Goal: Task Accomplishment & Management: Use online tool/utility

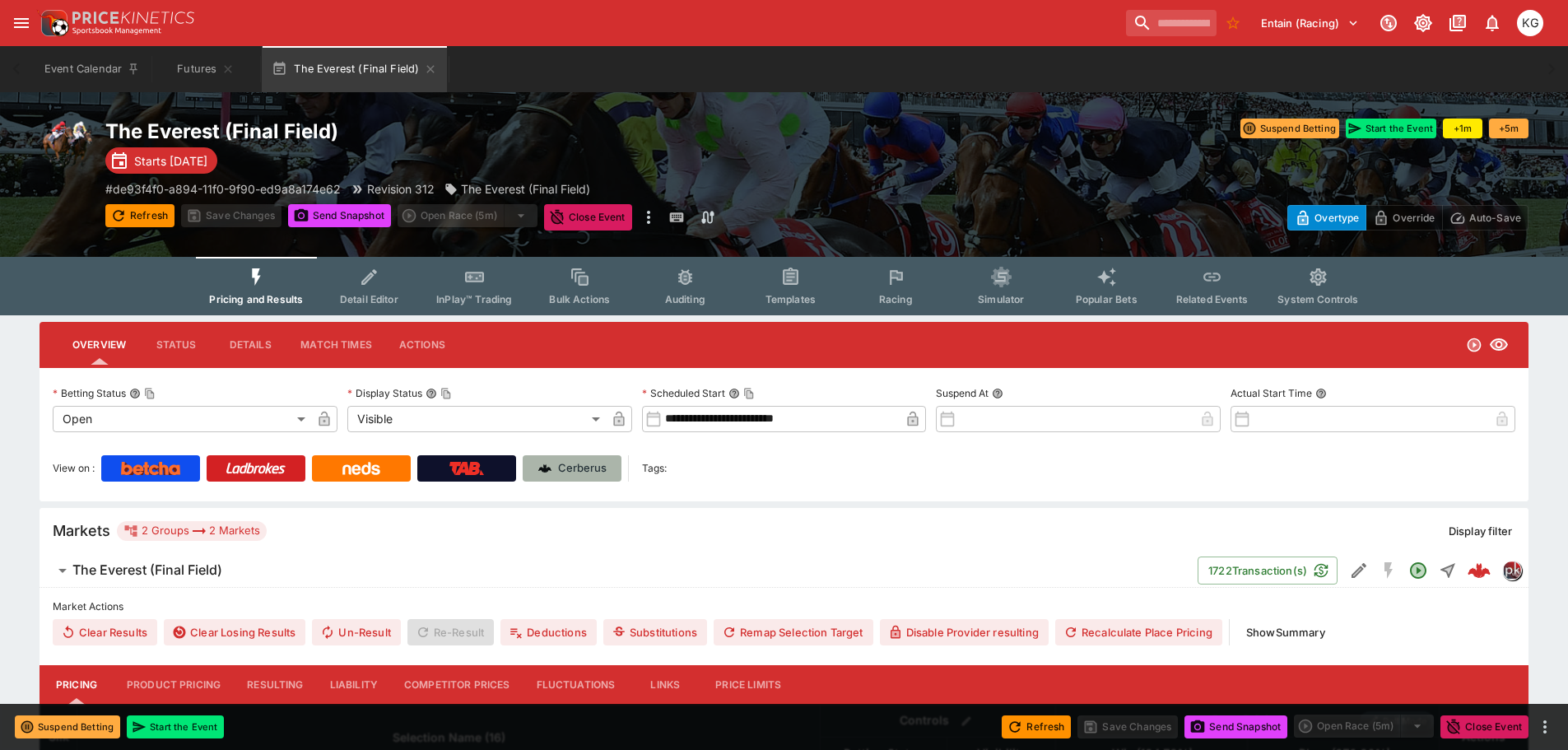
click at [578, 461] on p "Cerberus" at bounding box center [581, 468] width 48 height 16
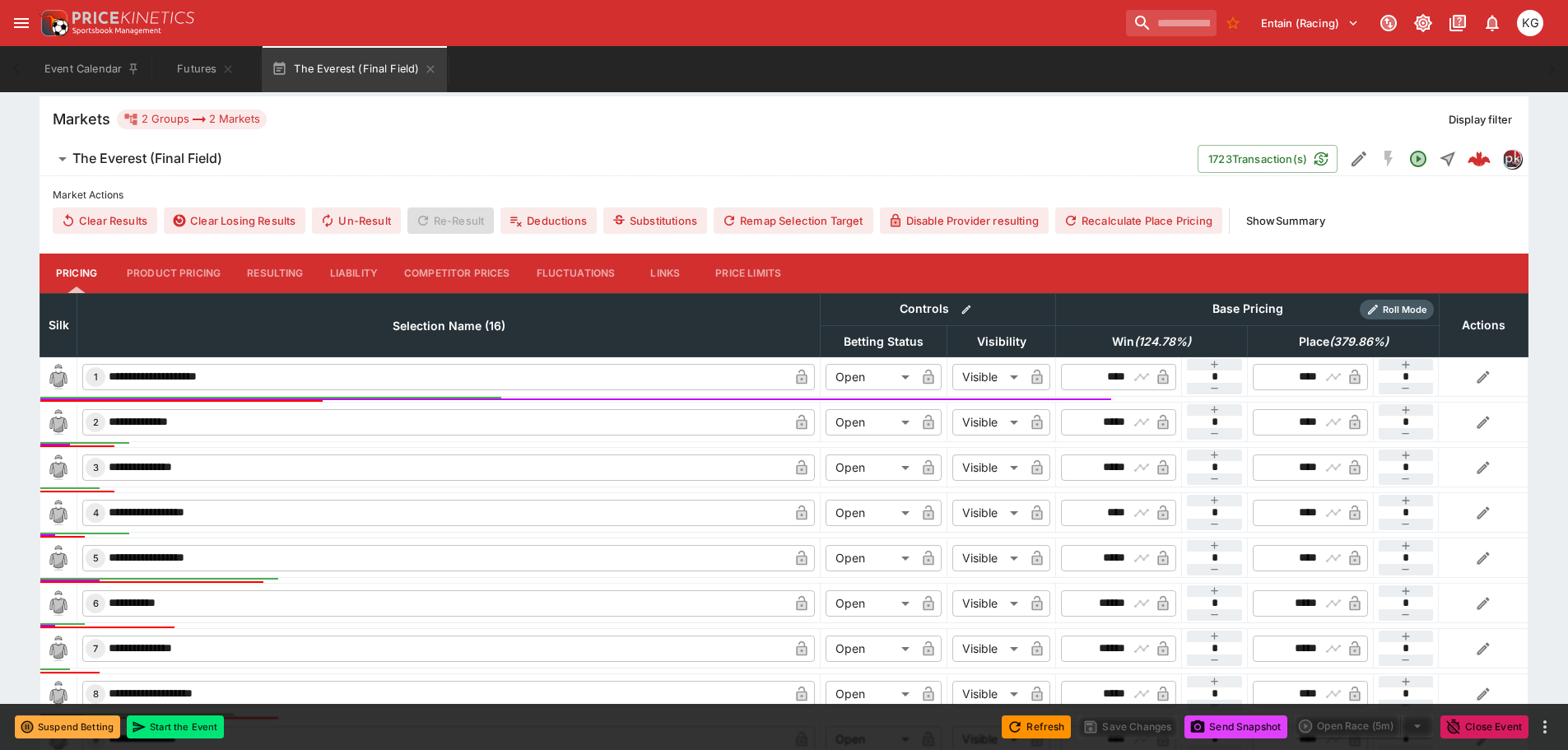
scroll to position [494, 0]
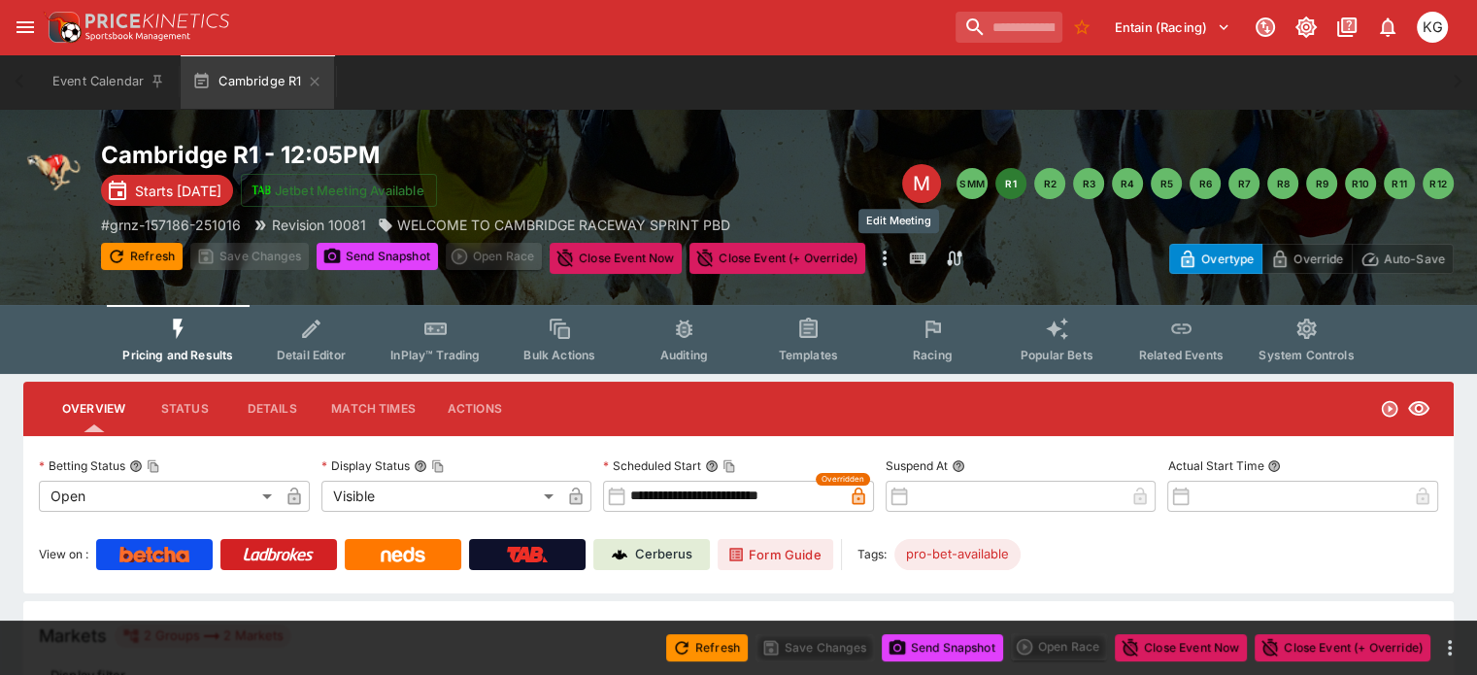
click at [904, 182] on div "M" at bounding box center [921, 183] width 39 height 39
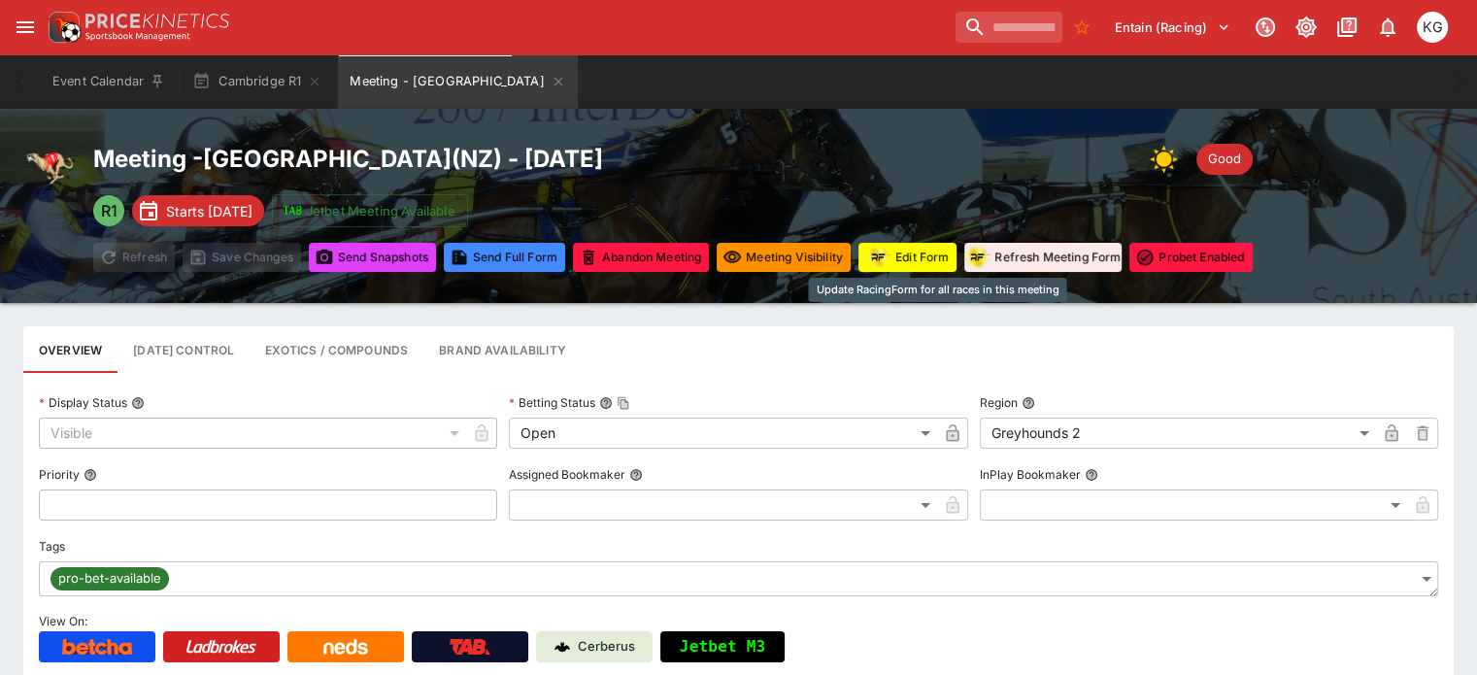
click at [948, 259] on button "Edit Form" at bounding box center [907, 257] width 98 height 29
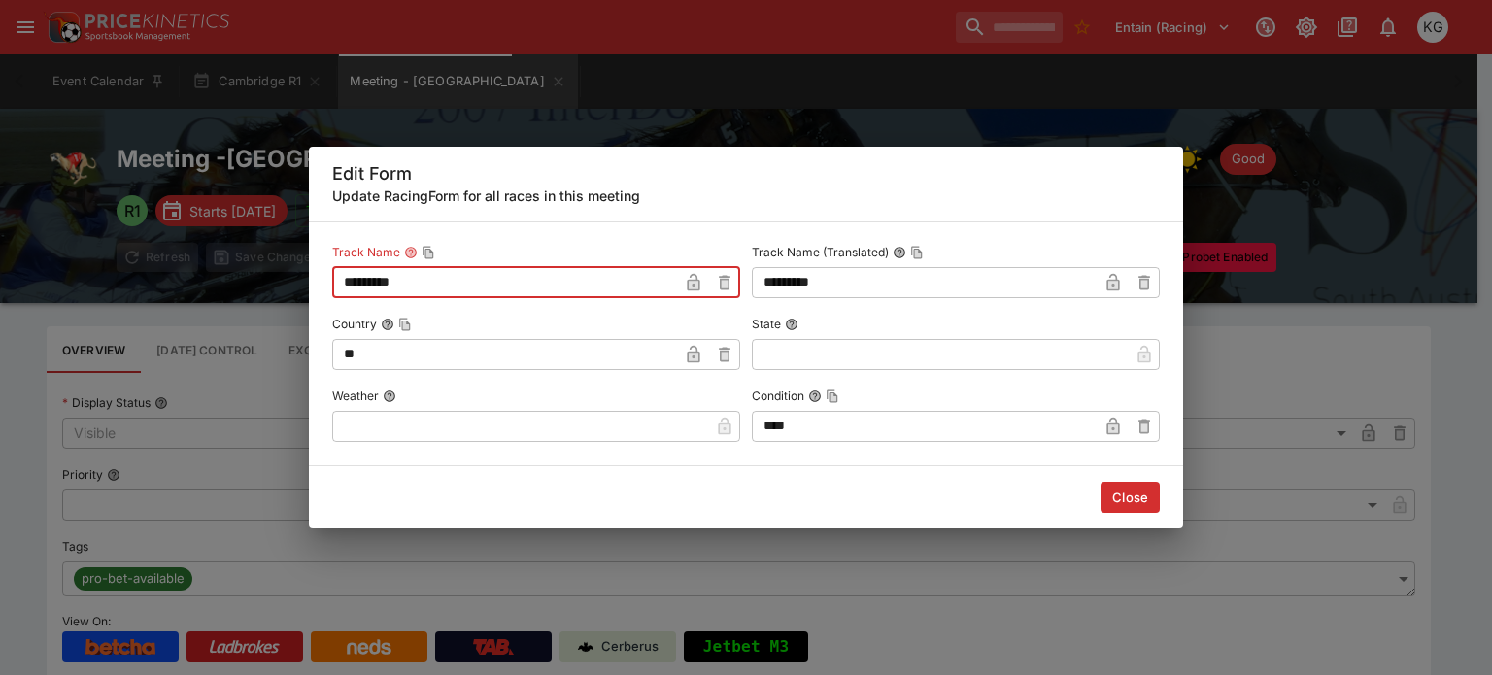
click at [485, 267] on input "*********" at bounding box center [505, 282] width 346 height 31
type input "**********"
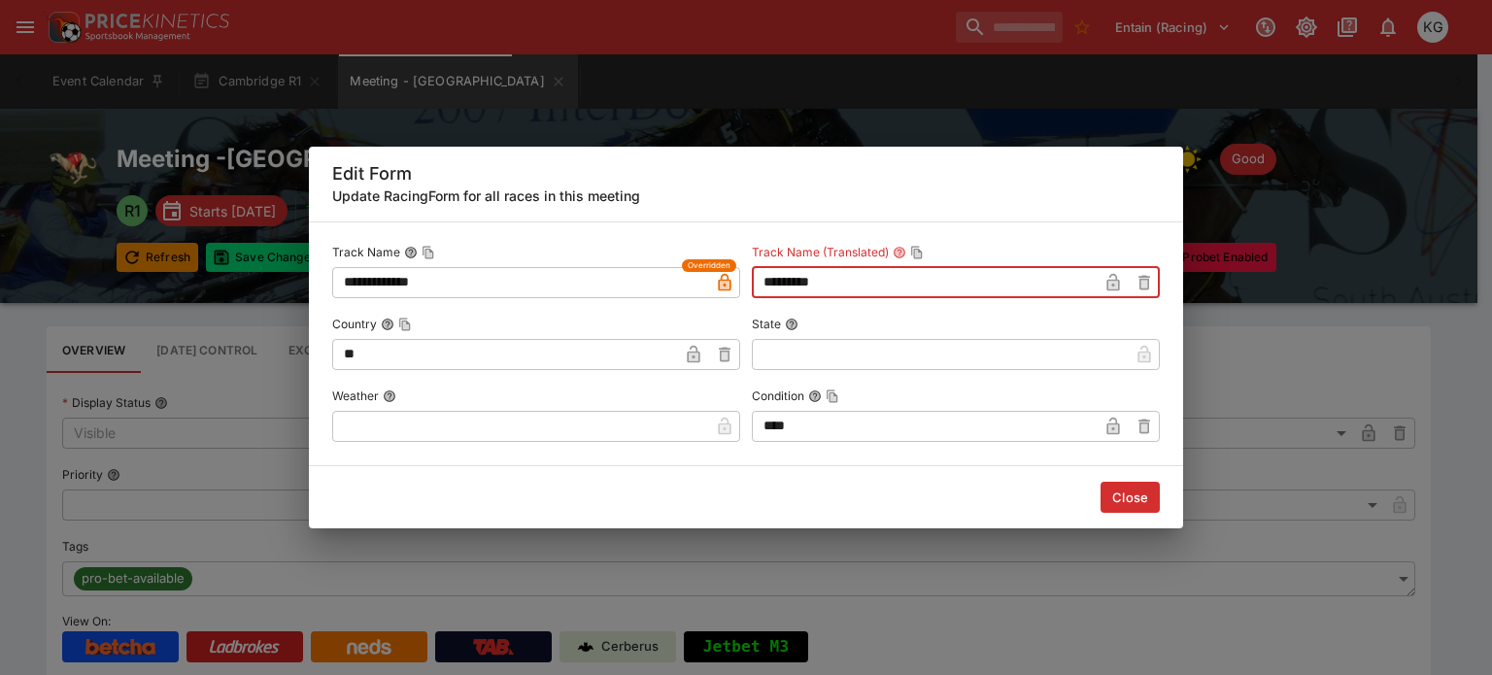
click at [899, 284] on input "*********" at bounding box center [925, 282] width 346 height 31
type input "**********"
click at [1144, 501] on button "Close" at bounding box center [1129, 497] width 59 height 31
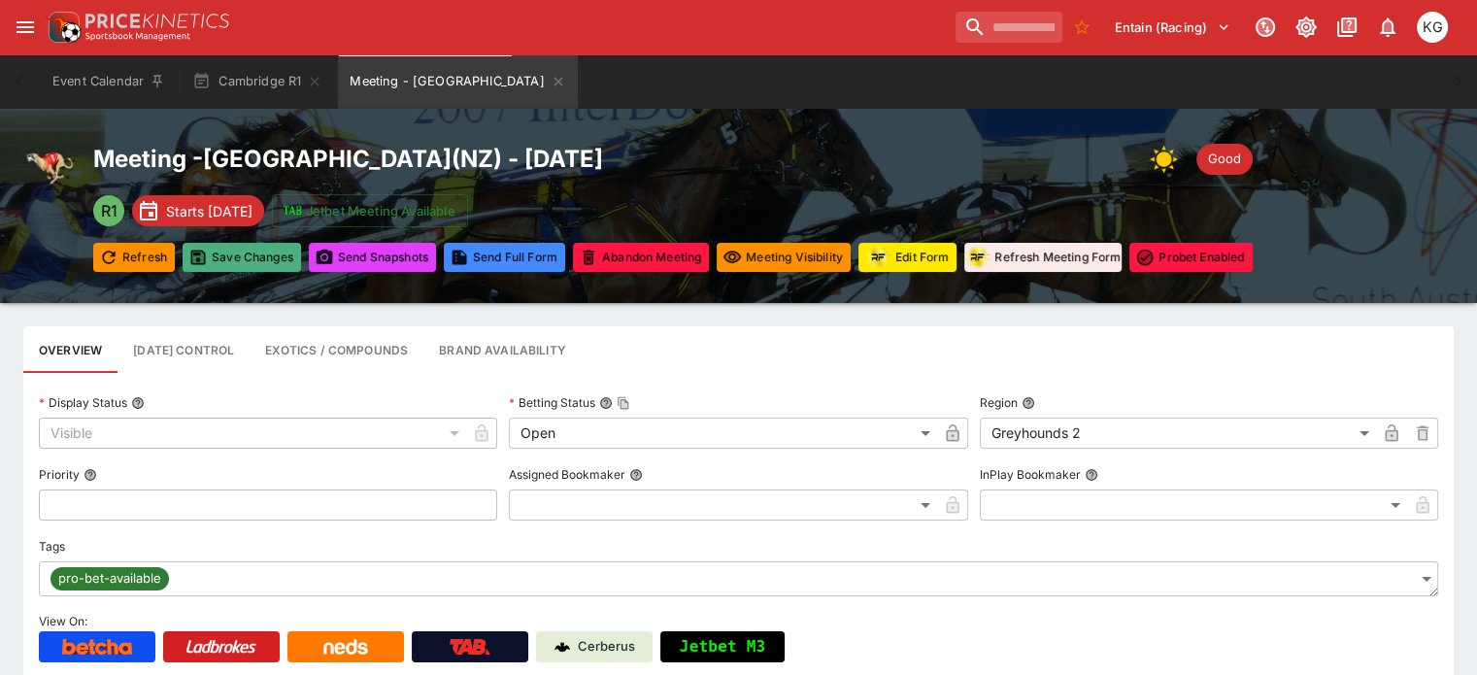
click at [248, 255] on button "Save Changes" at bounding box center [242, 257] width 118 height 29
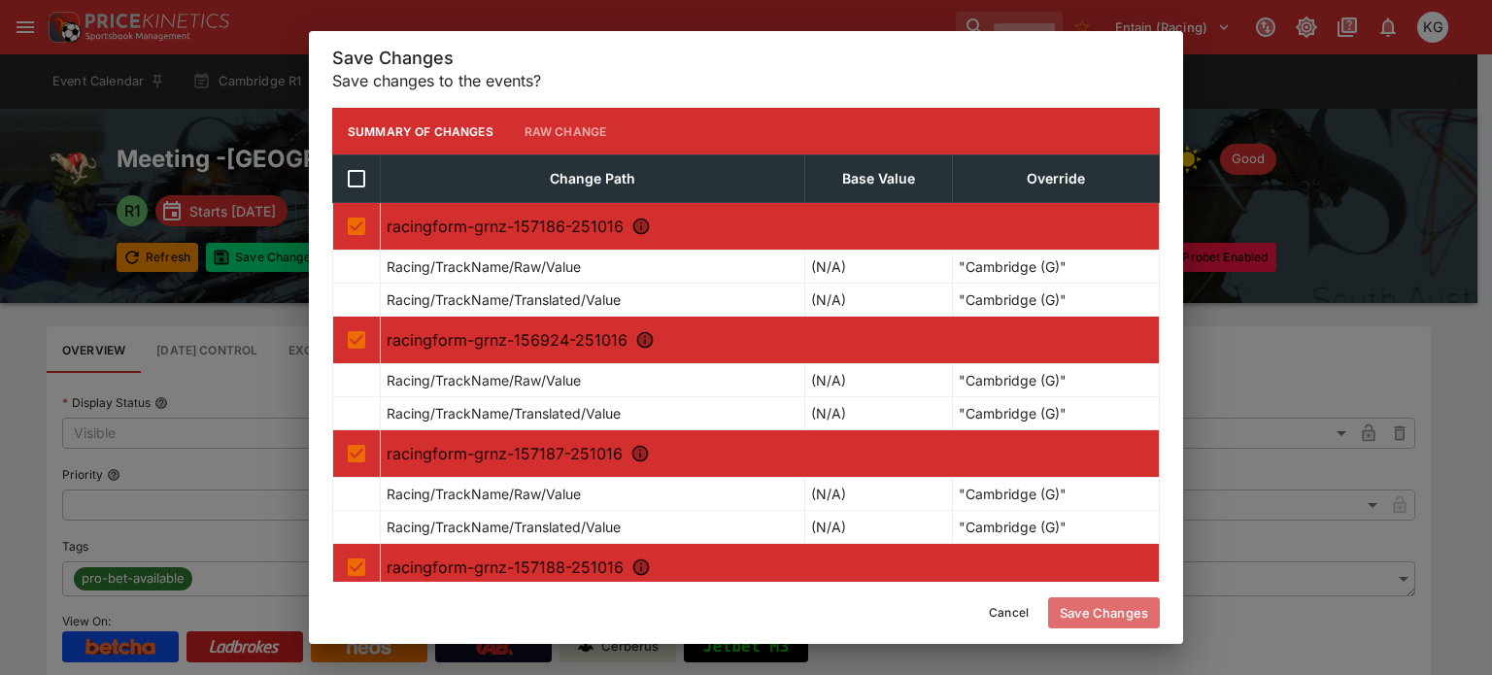
click at [1099, 608] on button "Save Changes" at bounding box center [1104, 612] width 112 height 31
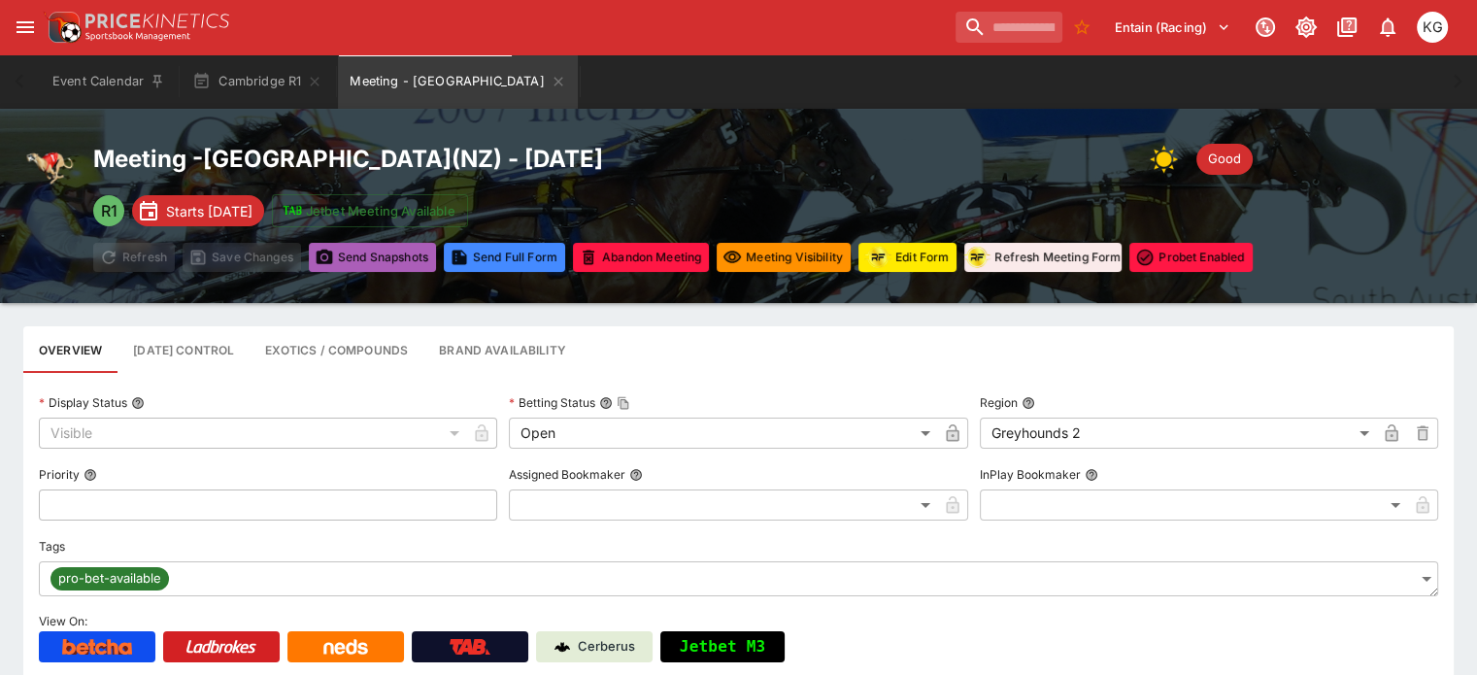
click at [404, 260] on button "Send Snapshot s" at bounding box center [372, 257] width 127 height 29
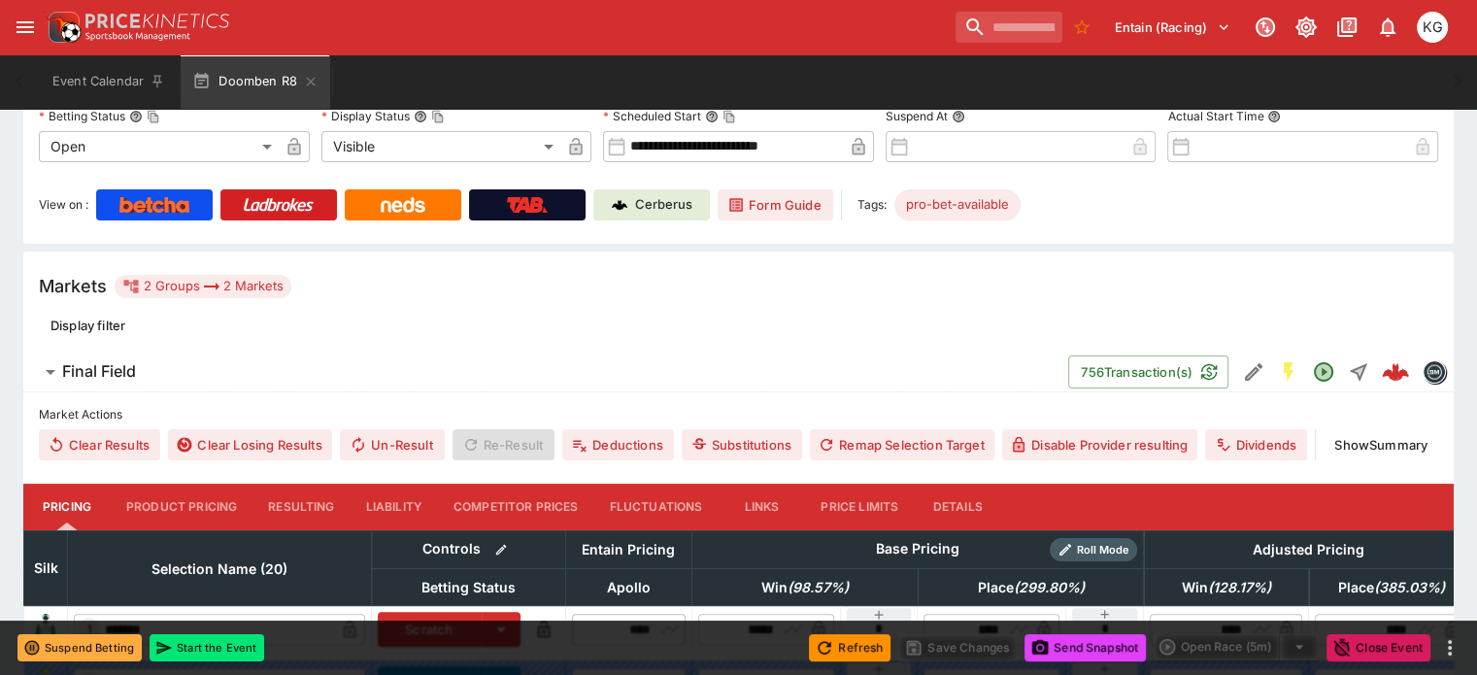
scroll to position [71, 0]
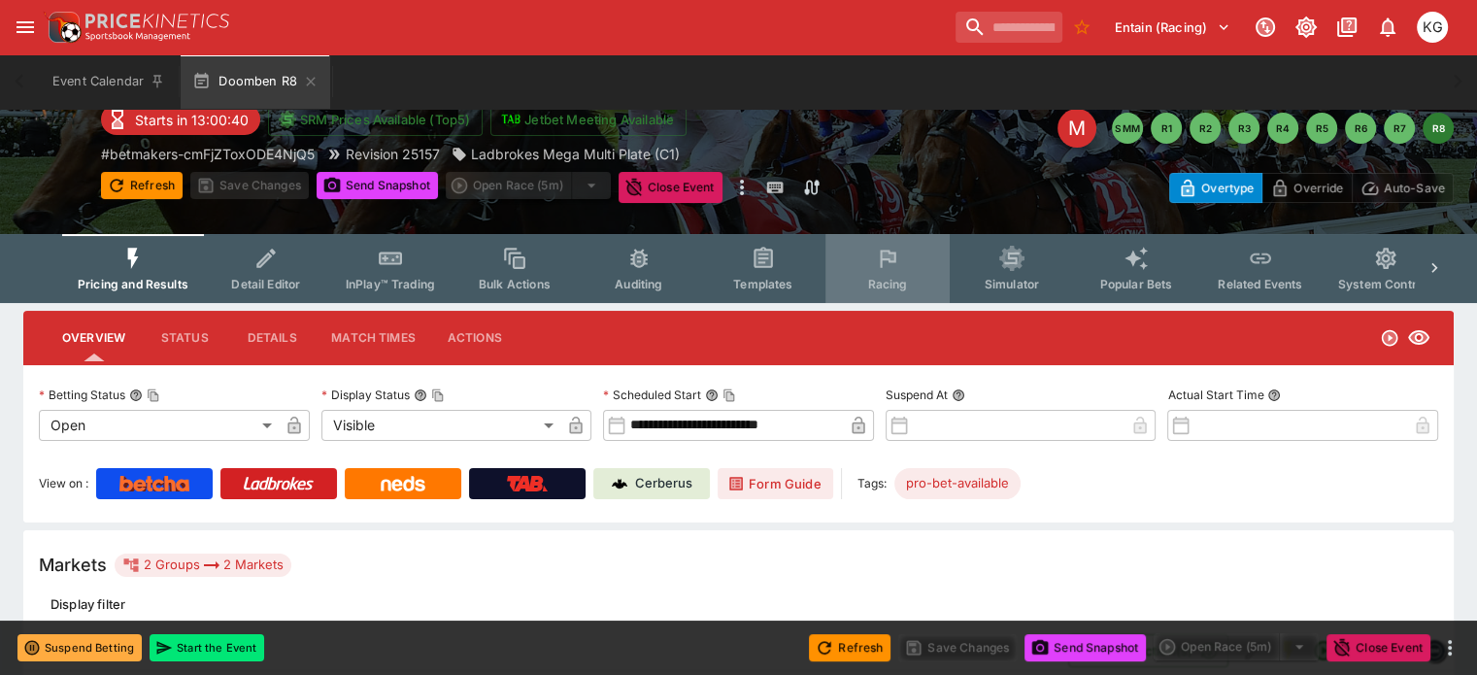
click at [888, 271] on button "Racing" at bounding box center [887, 268] width 124 height 69
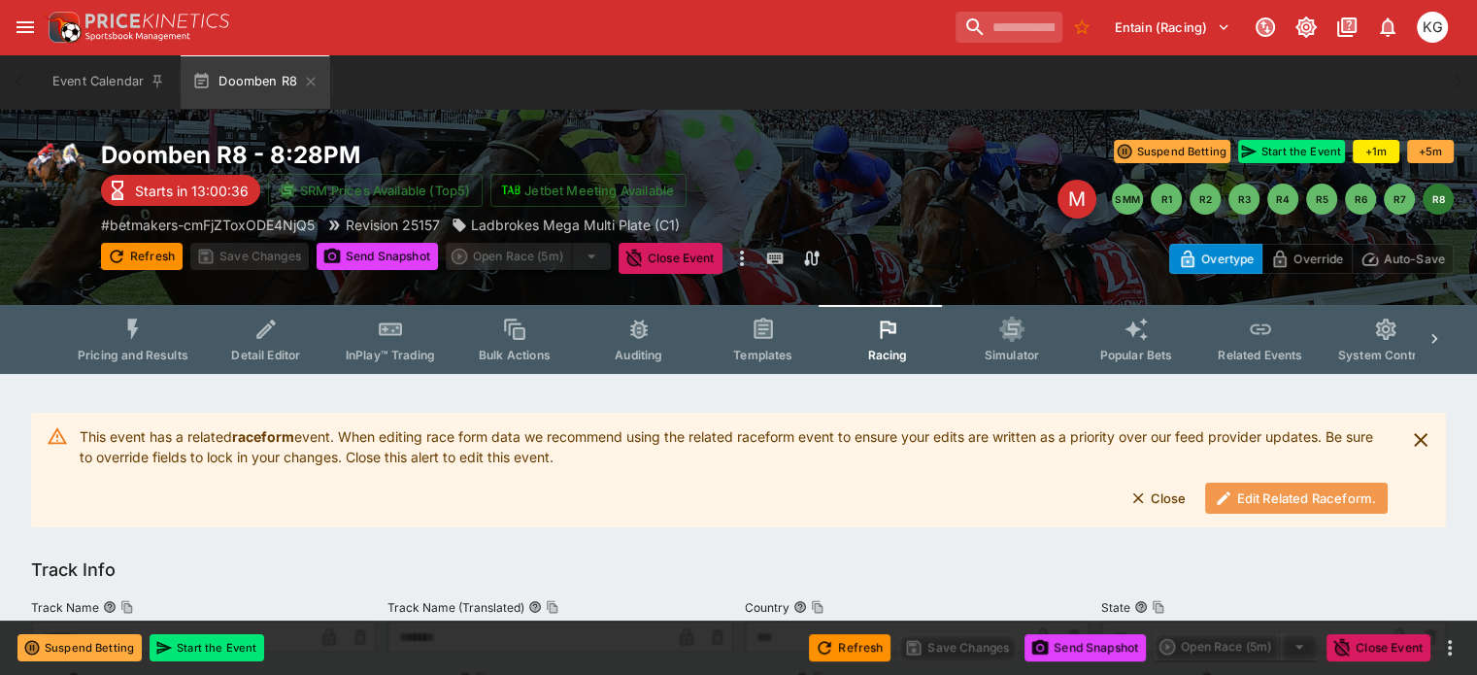
click at [1311, 507] on button "Edit Related Raceform." at bounding box center [1296, 498] width 183 height 31
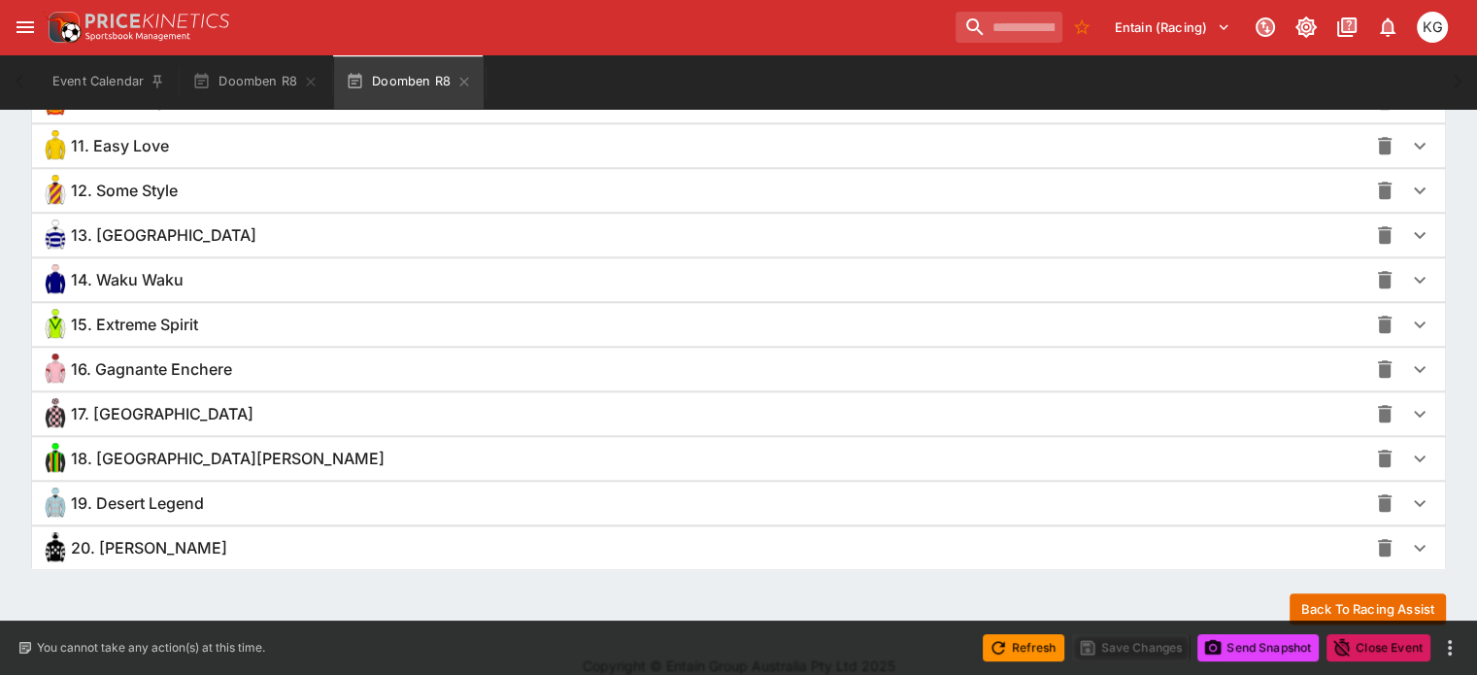
scroll to position [1849, 0]
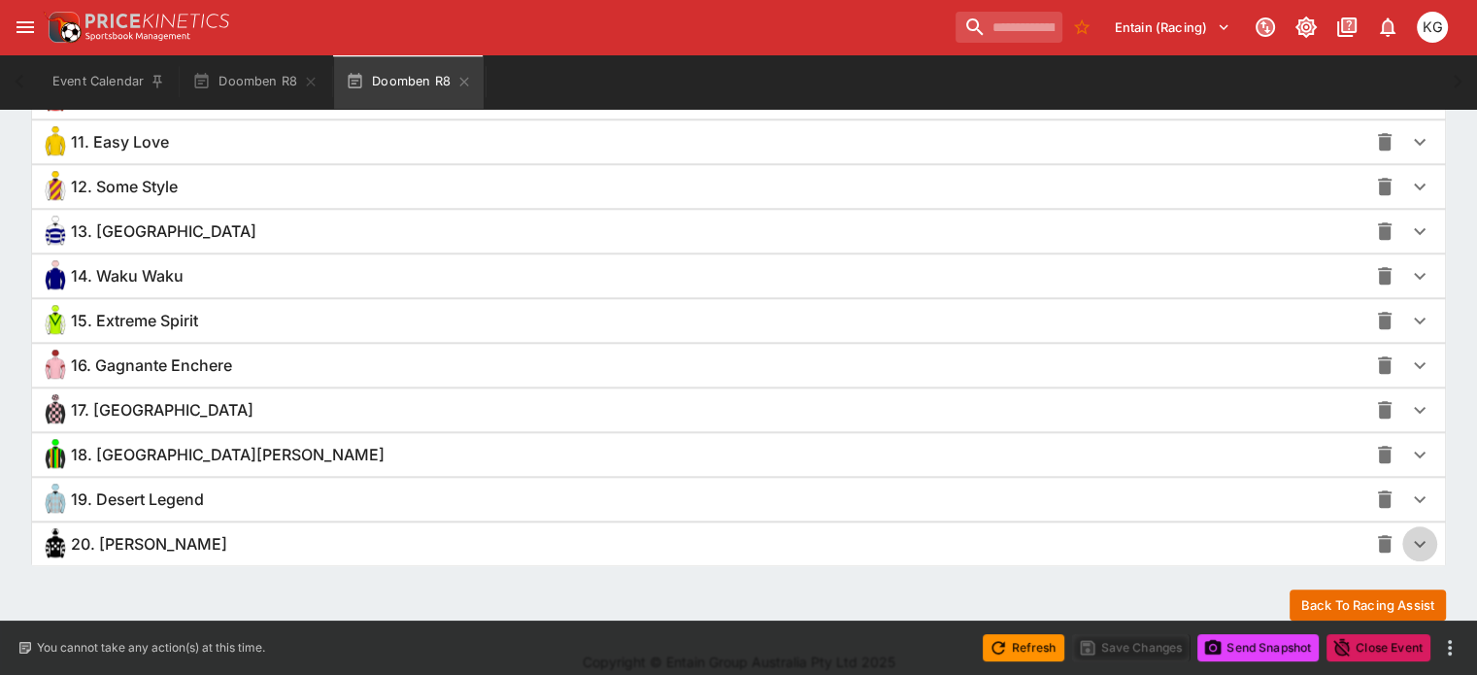
click at [1408, 536] on icon "button" at bounding box center [1419, 543] width 23 height 23
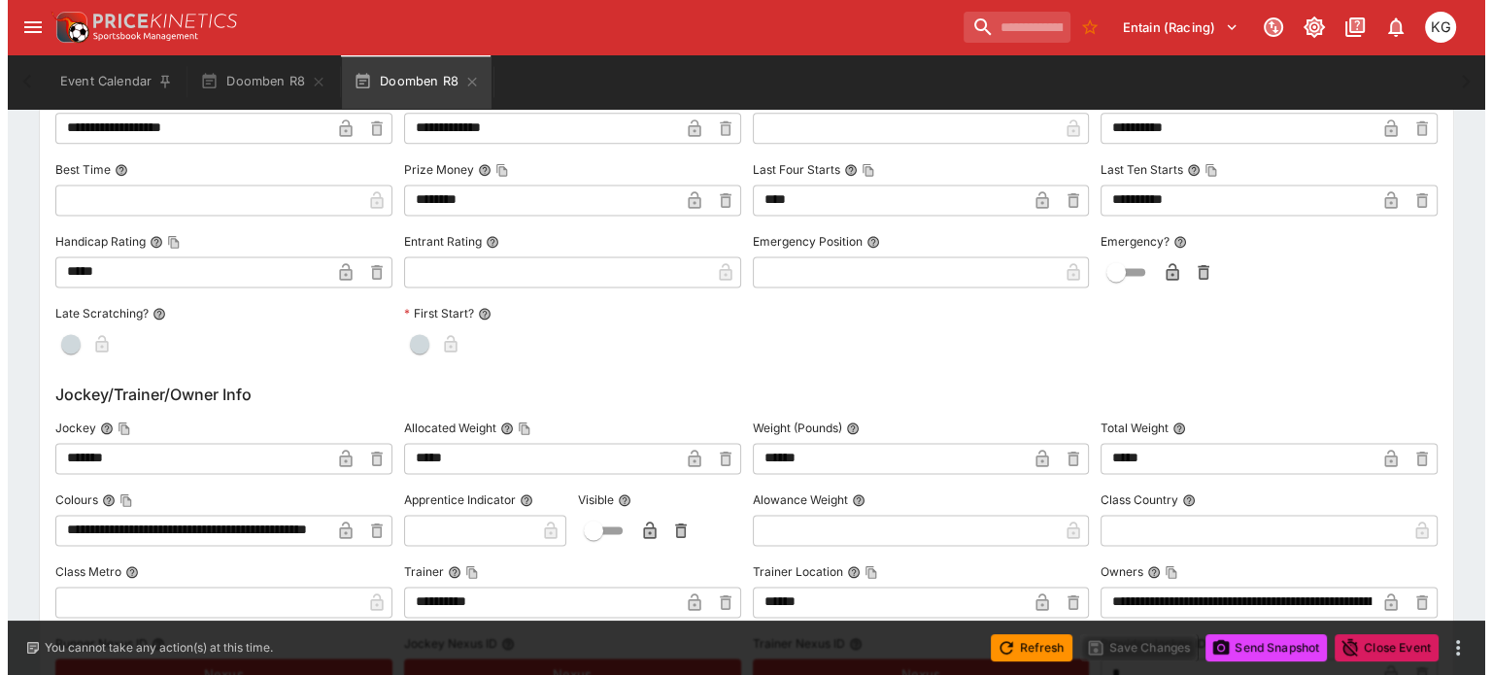
scroll to position [2723, 0]
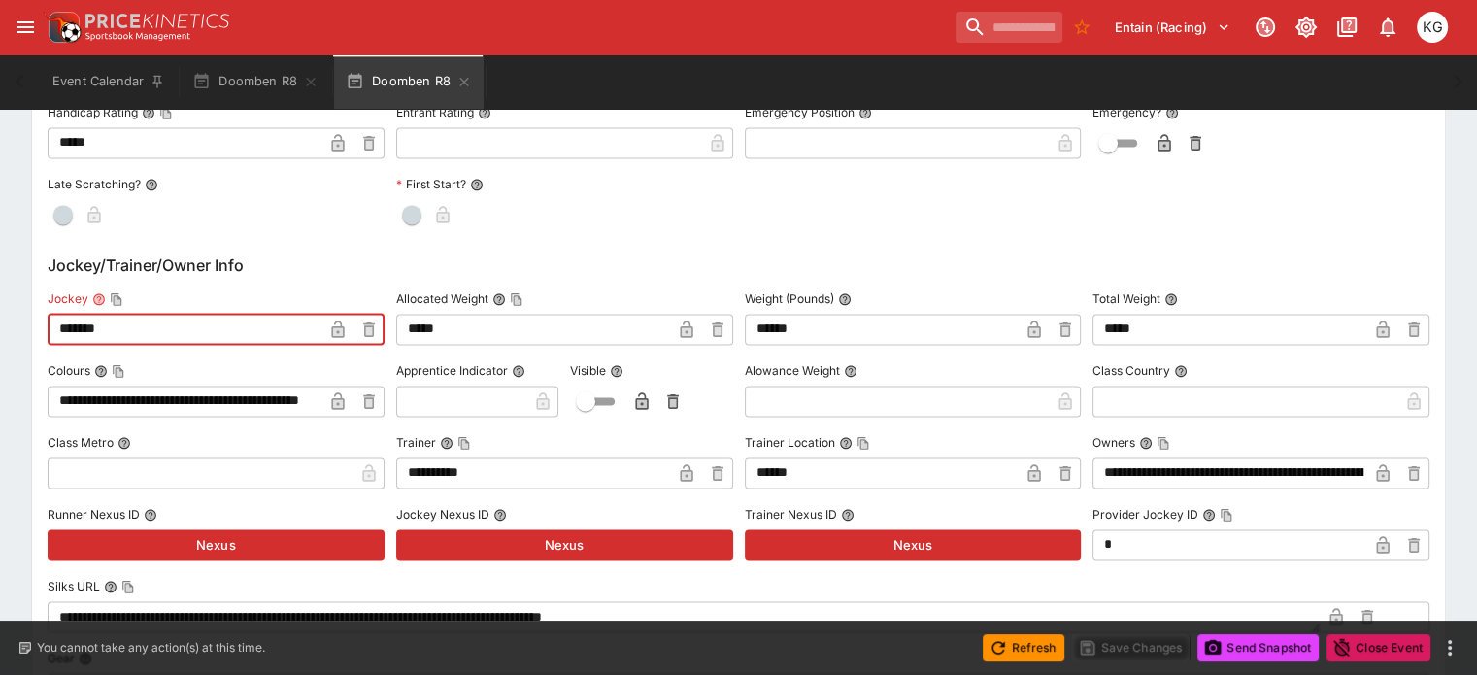
drag, startPoint x: 188, startPoint y: 326, endPoint x: 63, endPoint y: 326, distance: 125.3
click at [63, 326] on div "**********" at bounding box center [738, 589] width 1413 height 1797
paste input "******"
type input "**********"
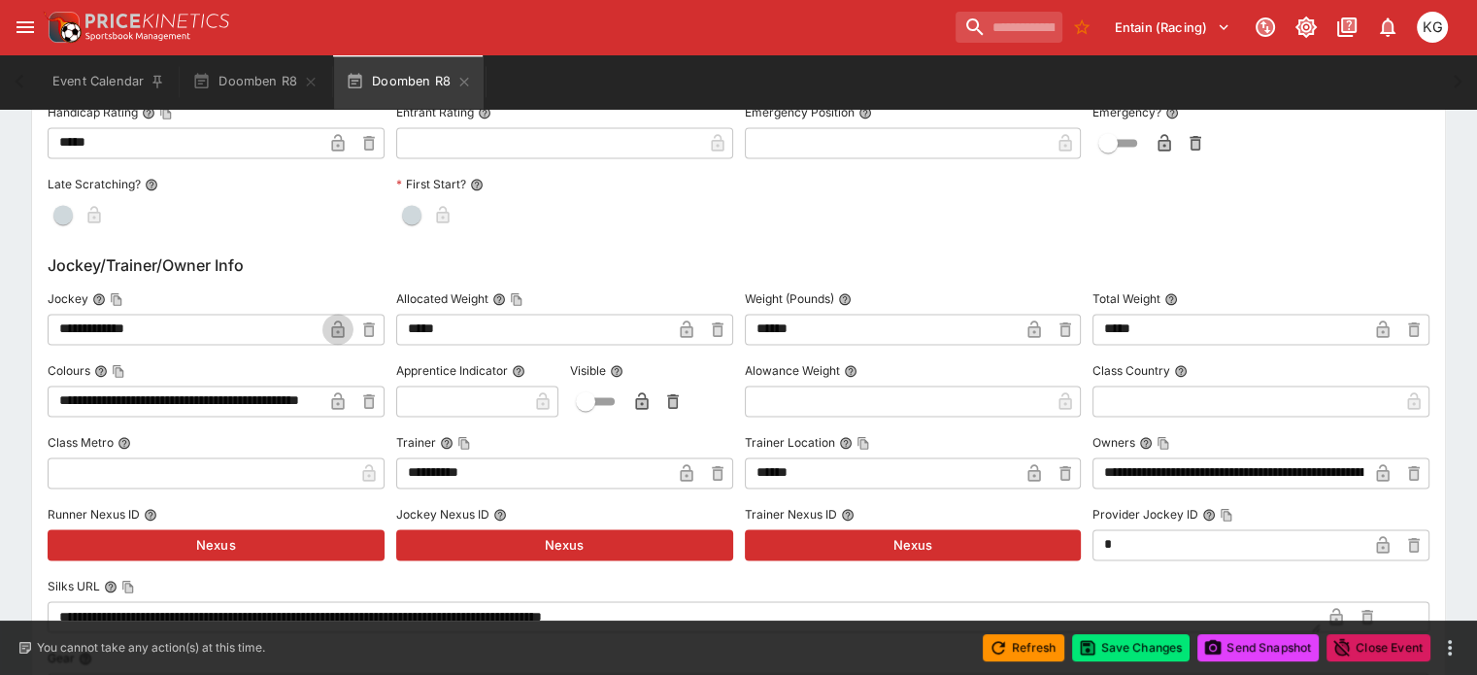
click at [348, 319] on icon "button" at bounding box center [337, 328] width 19 height 19
click at [1134, 644] on button "Save Changes" at bounding box center [1131, 647] width 118 height 27
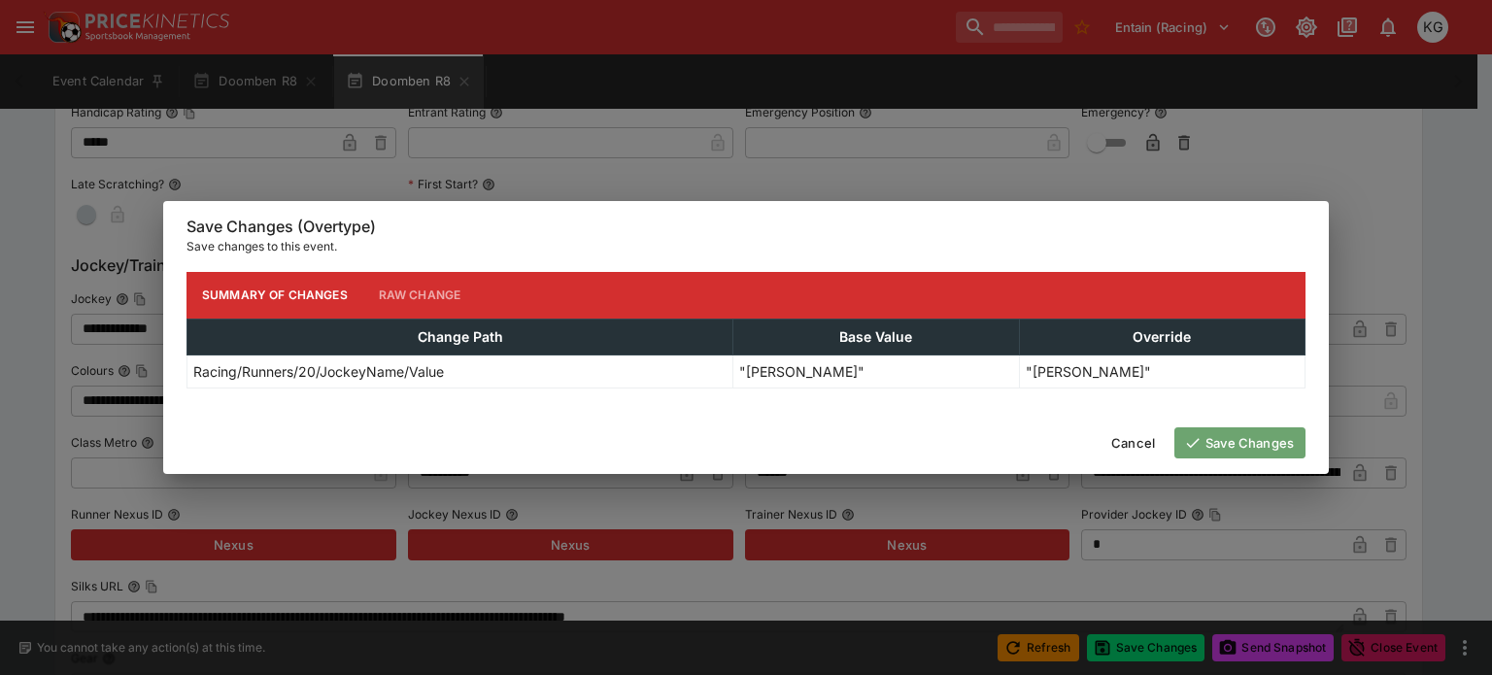
click at [1277, 444] on button "Save Changes" at bounding box center [1239, 442] width 131 height 31
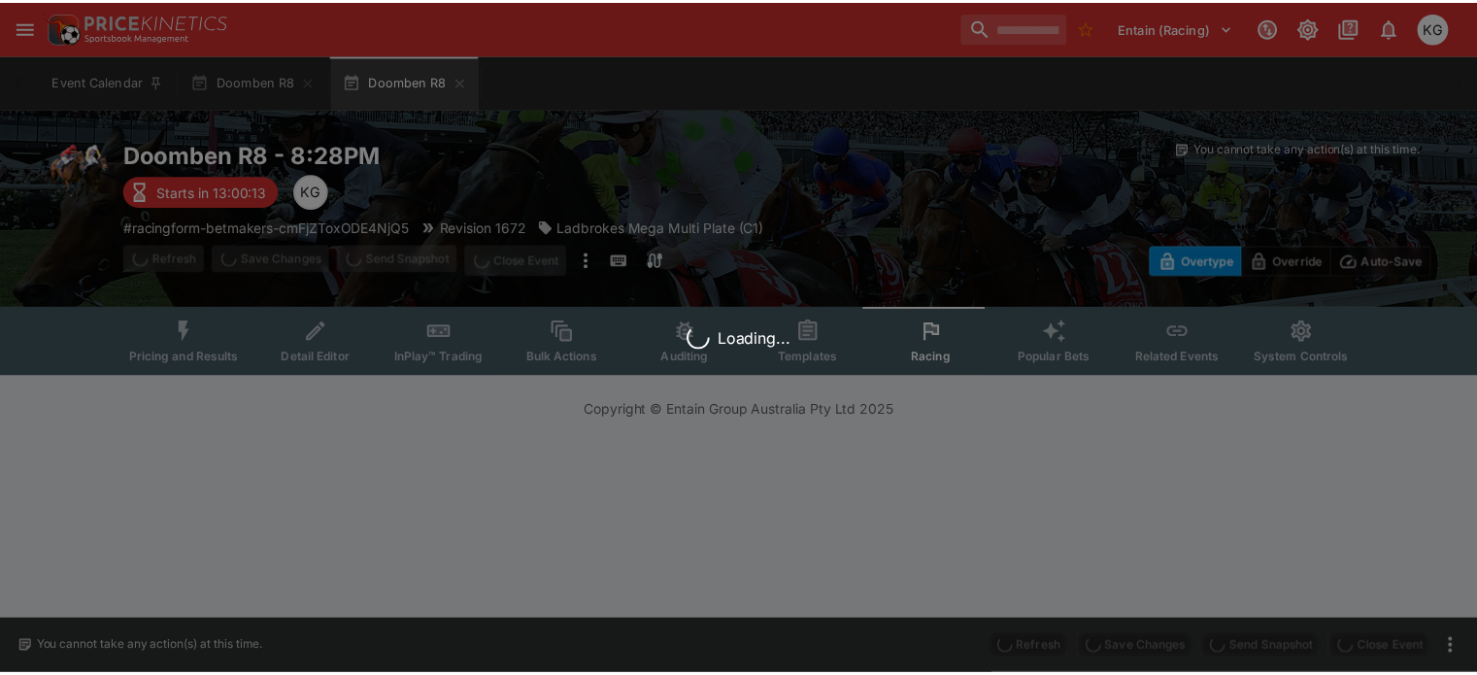
scroll to position [0, 0]
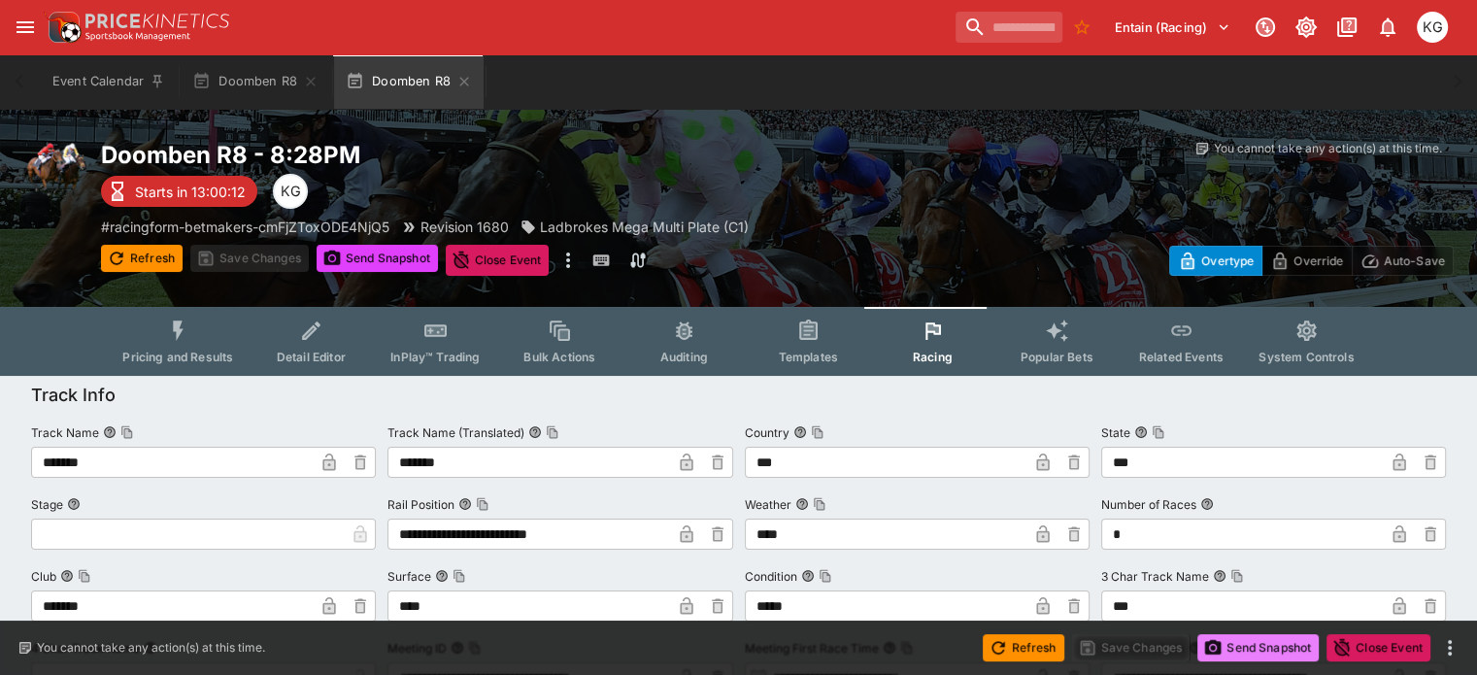
click at [1273, 652] on button "Send Snapshot" at bounding box center [1257, 647] width 121 height 27
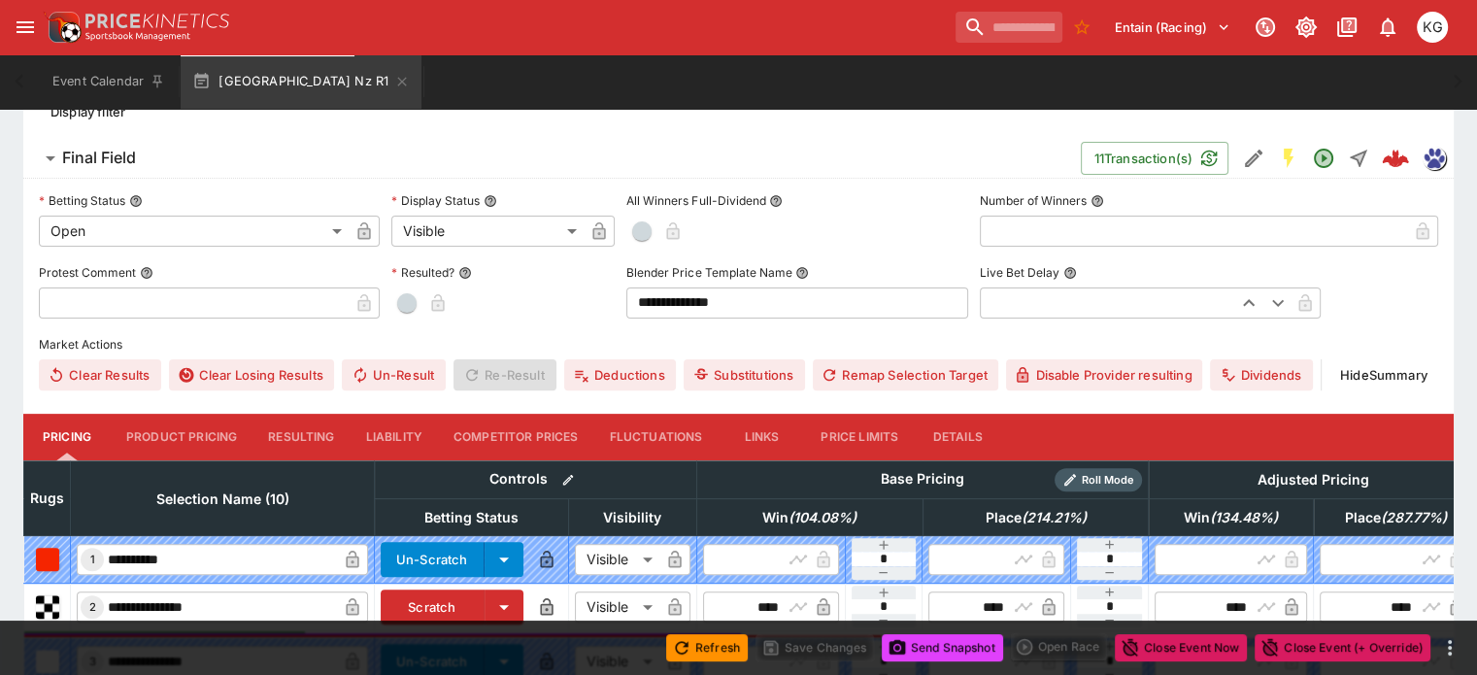
scroll to position [562, 0]
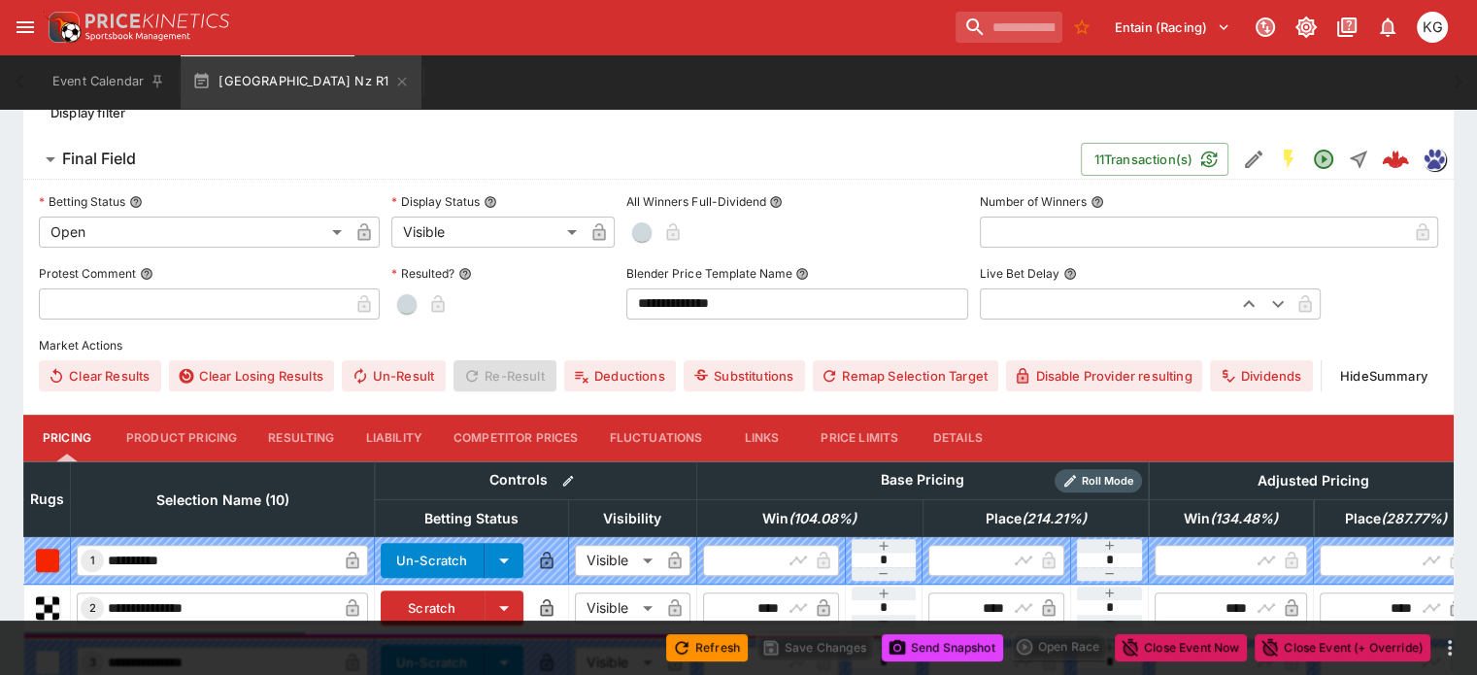
click at [994, 415] on button "Details" at bounding box center [957, 438] width 87 height 47
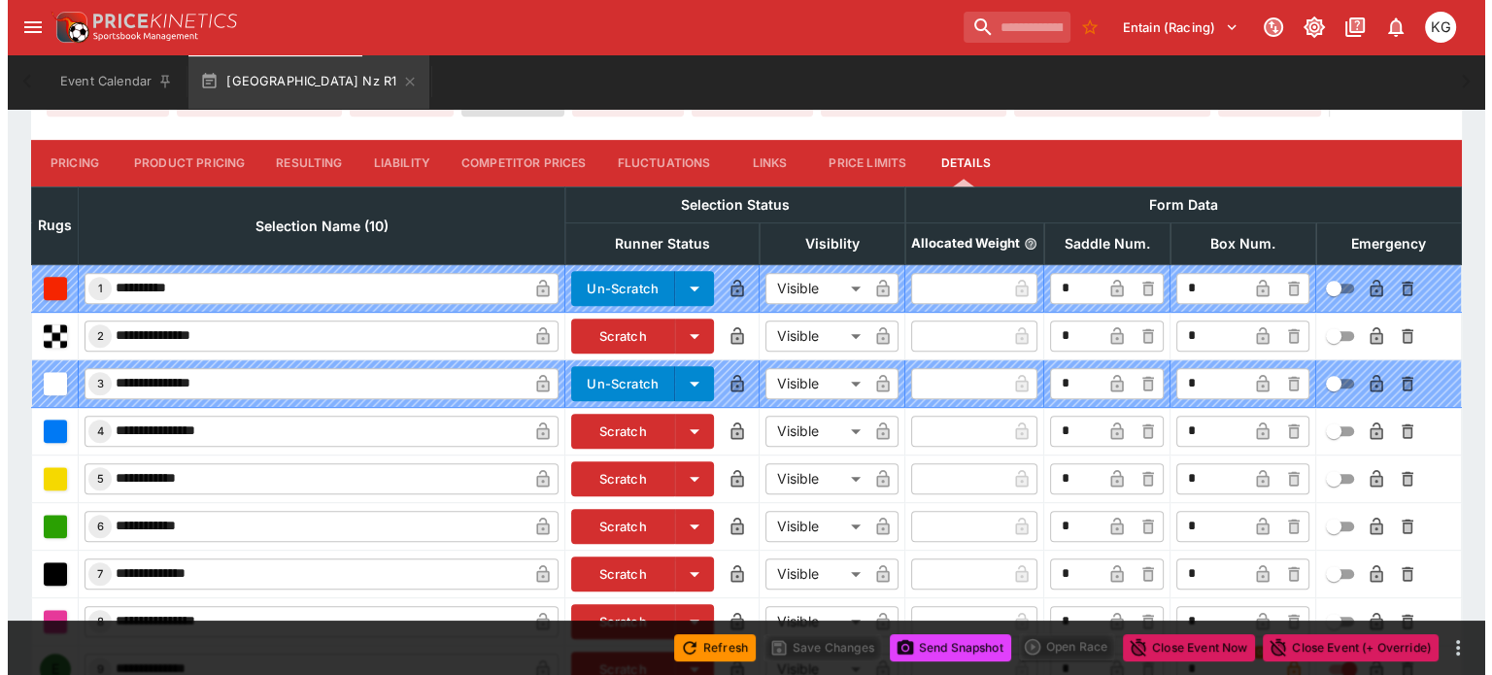
scroll to position [961, 0]
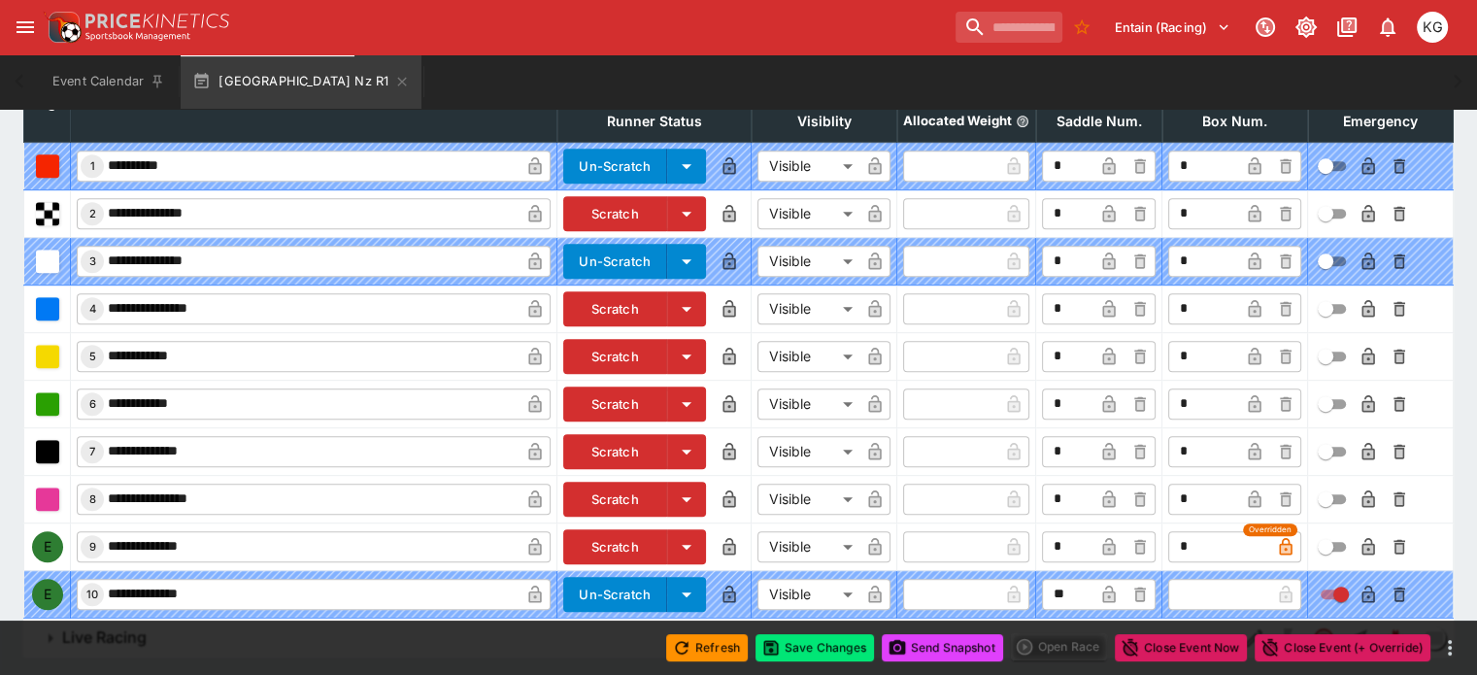
click at [1361, 538] on icon "button" at bounding box center [1367, 546] width 13 height 17
click at [805, 644] on button "Save Changes" at bounding box center [814, 647] width 118 height 27
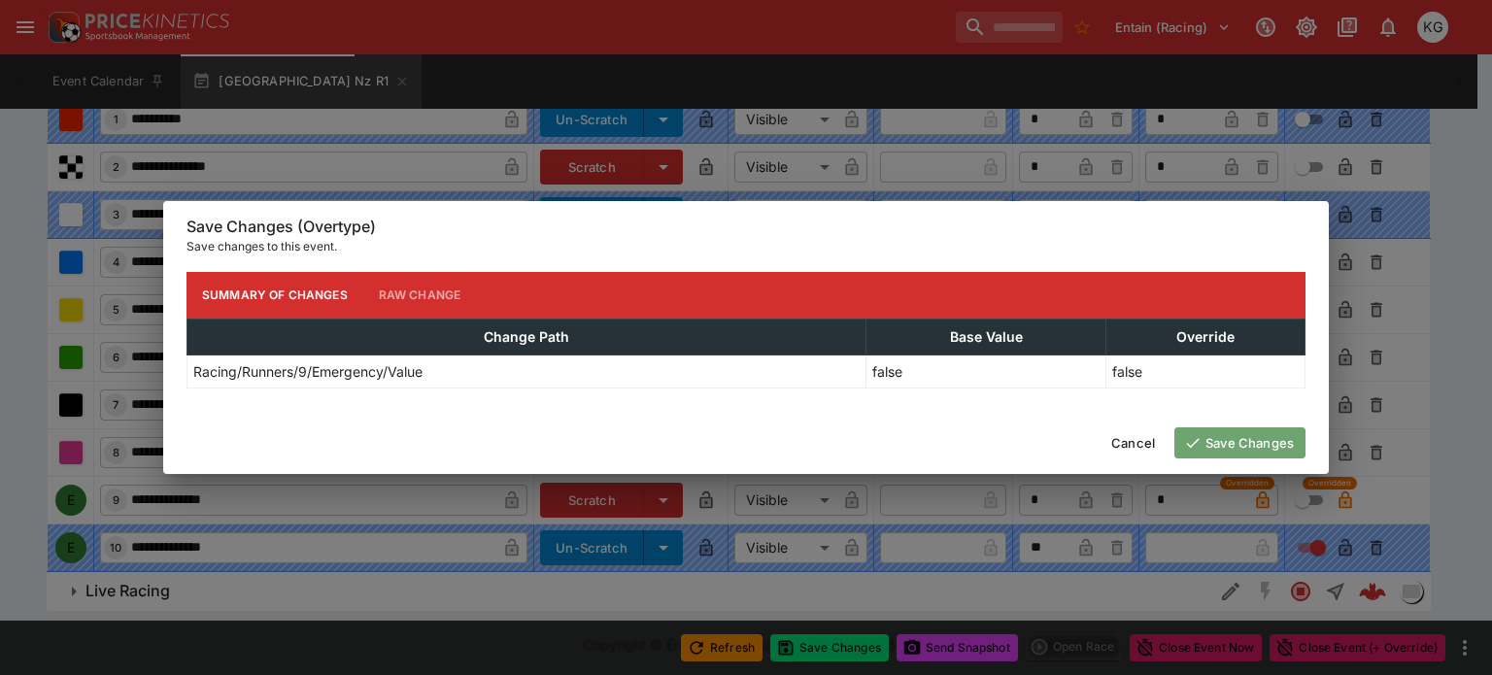
click at [1242, 442] on button "Save Changes" at bounding box center [1239, 442] width 131 height 31
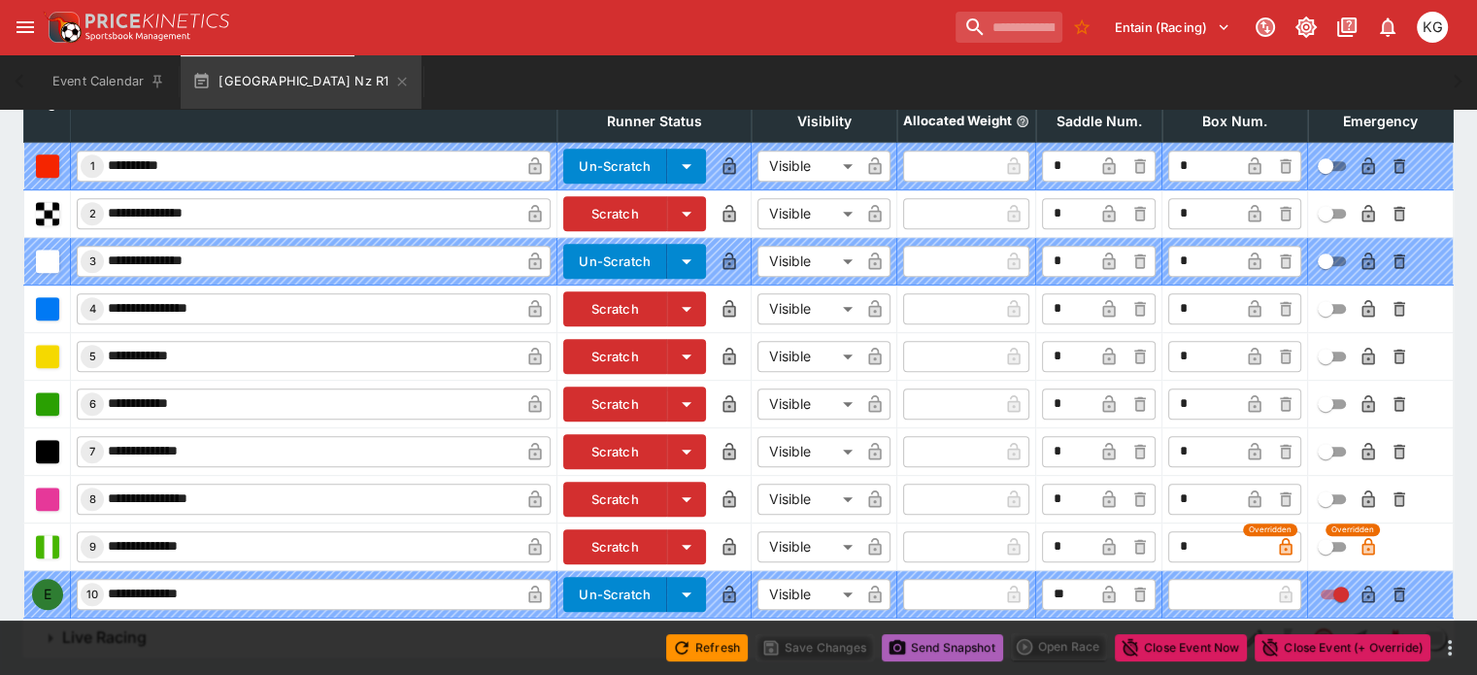
click at [955, 652] on button "Send Snapshot" at bounding box center [942, 647] width 121 height 27
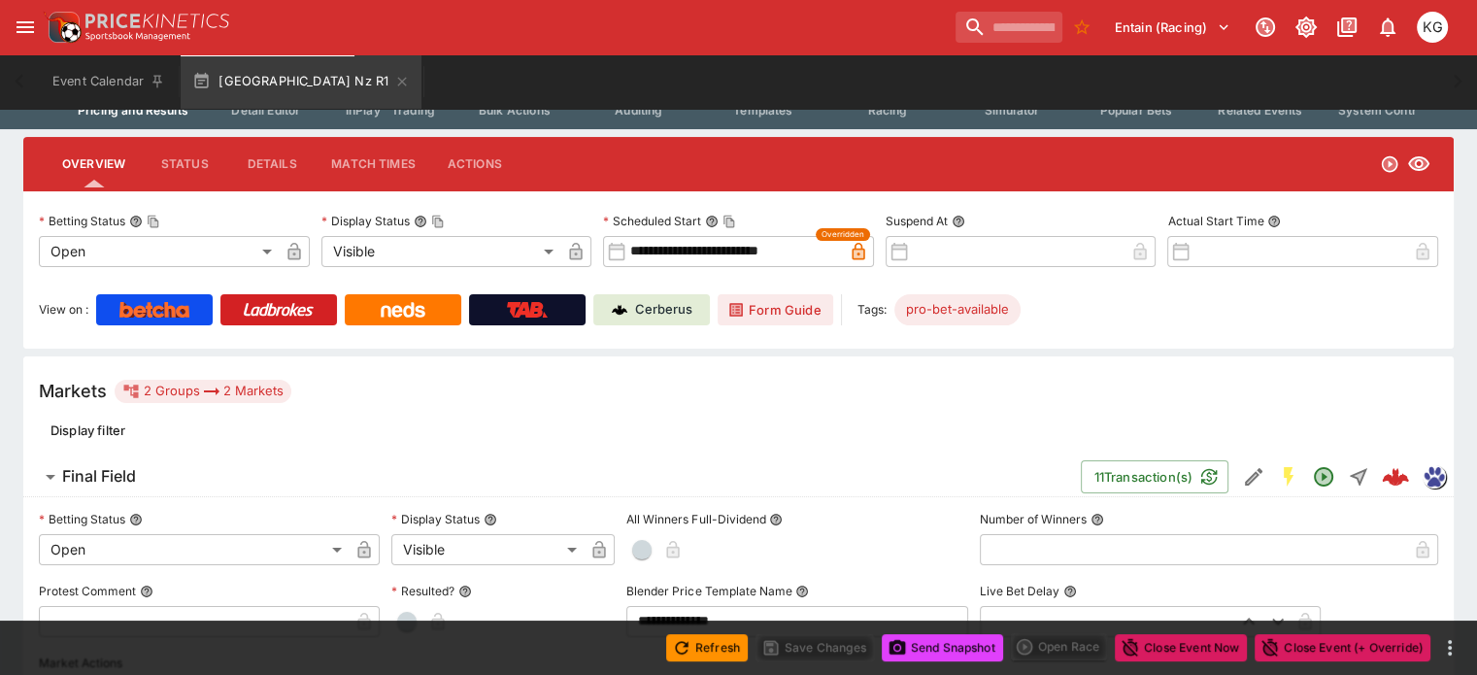
scroll to position [87, 0]
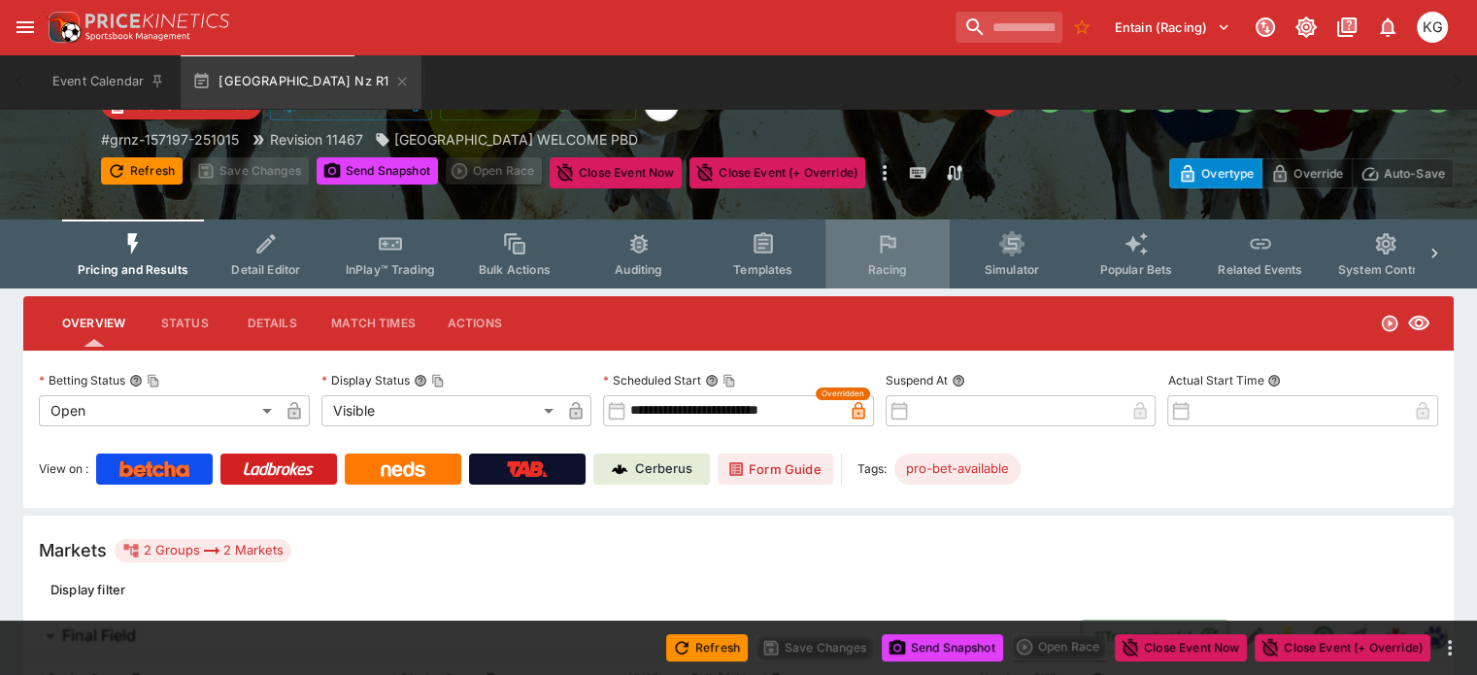
drag, startPoint x: 890, startPoint y: 259, endPoint x: 901, endPoint y: 270, distance: 15.1
click at [891, 259] on button "Racing" at bounding box center [887, 253] width 124 height 69
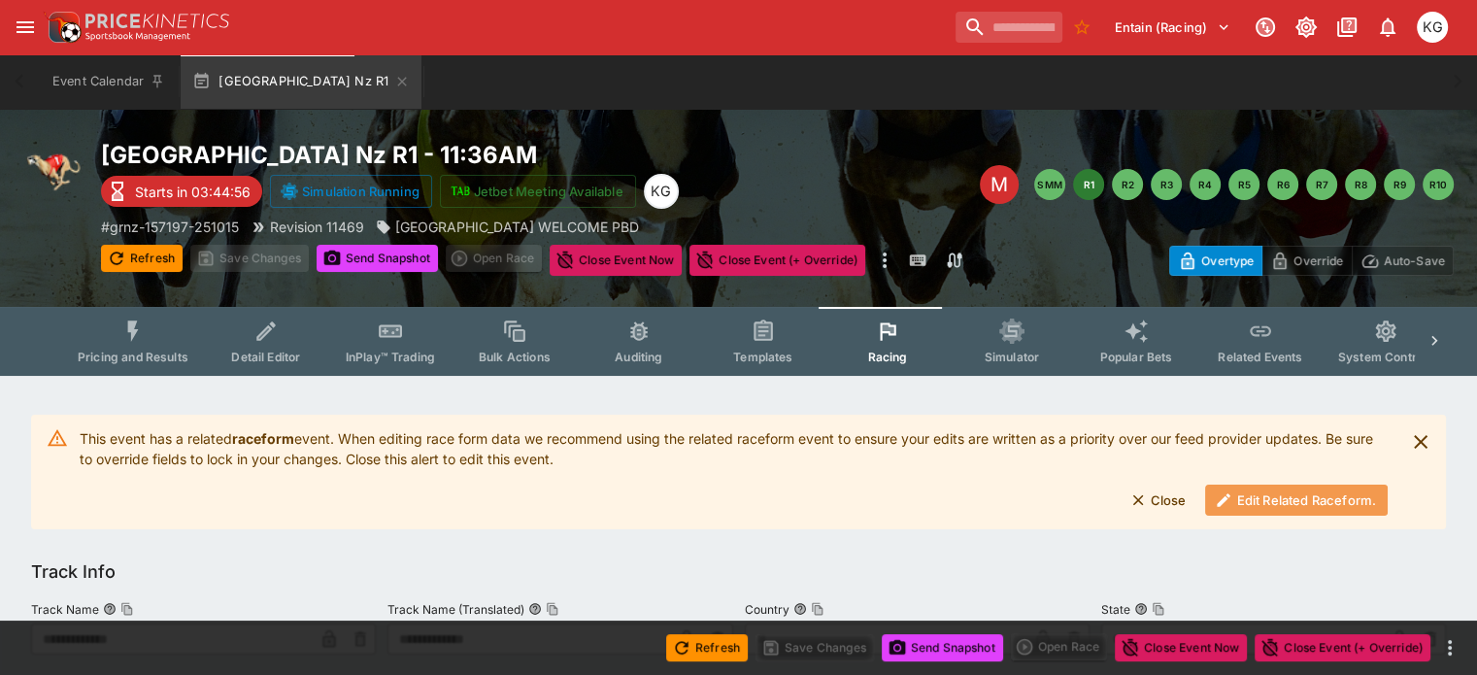
click at [1277, 499] on button "Edit Related Raceform." at bounding box center [1296, 500] width 183 height 31
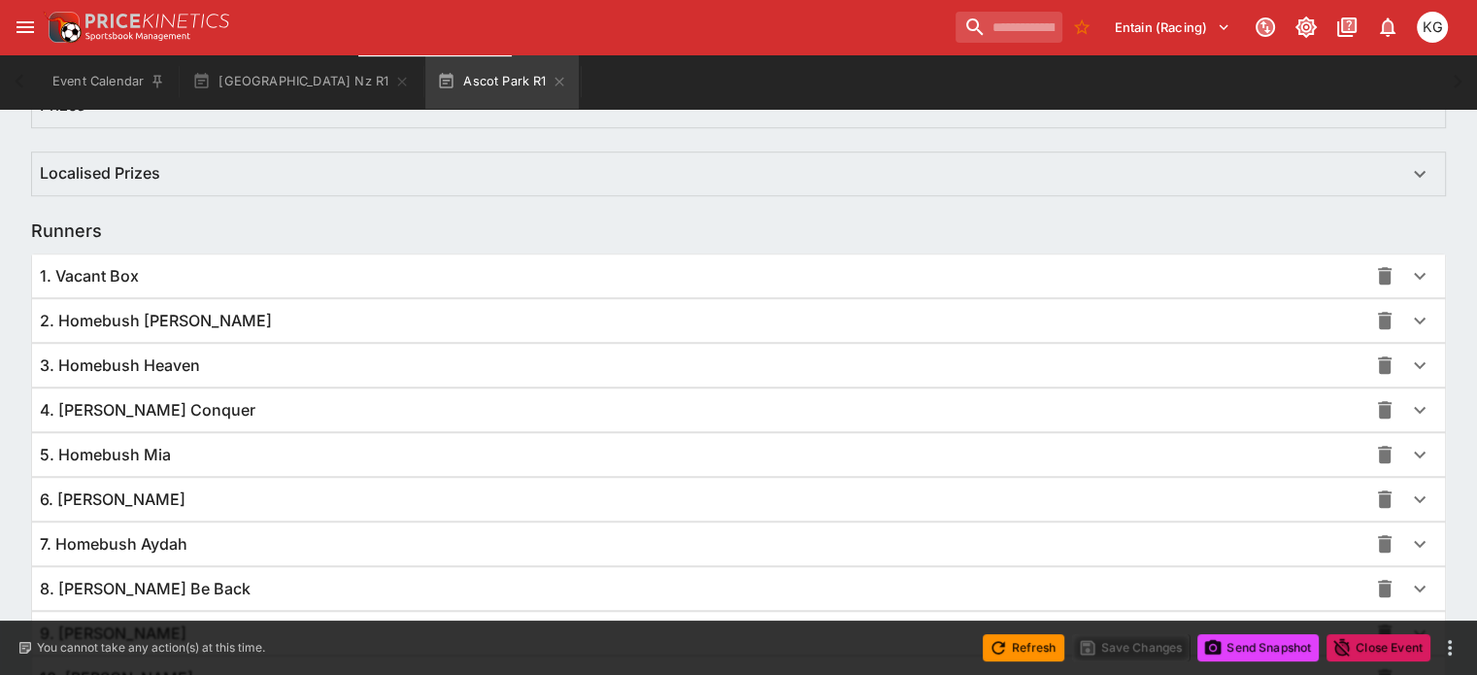
scroll to position [1418, 0]
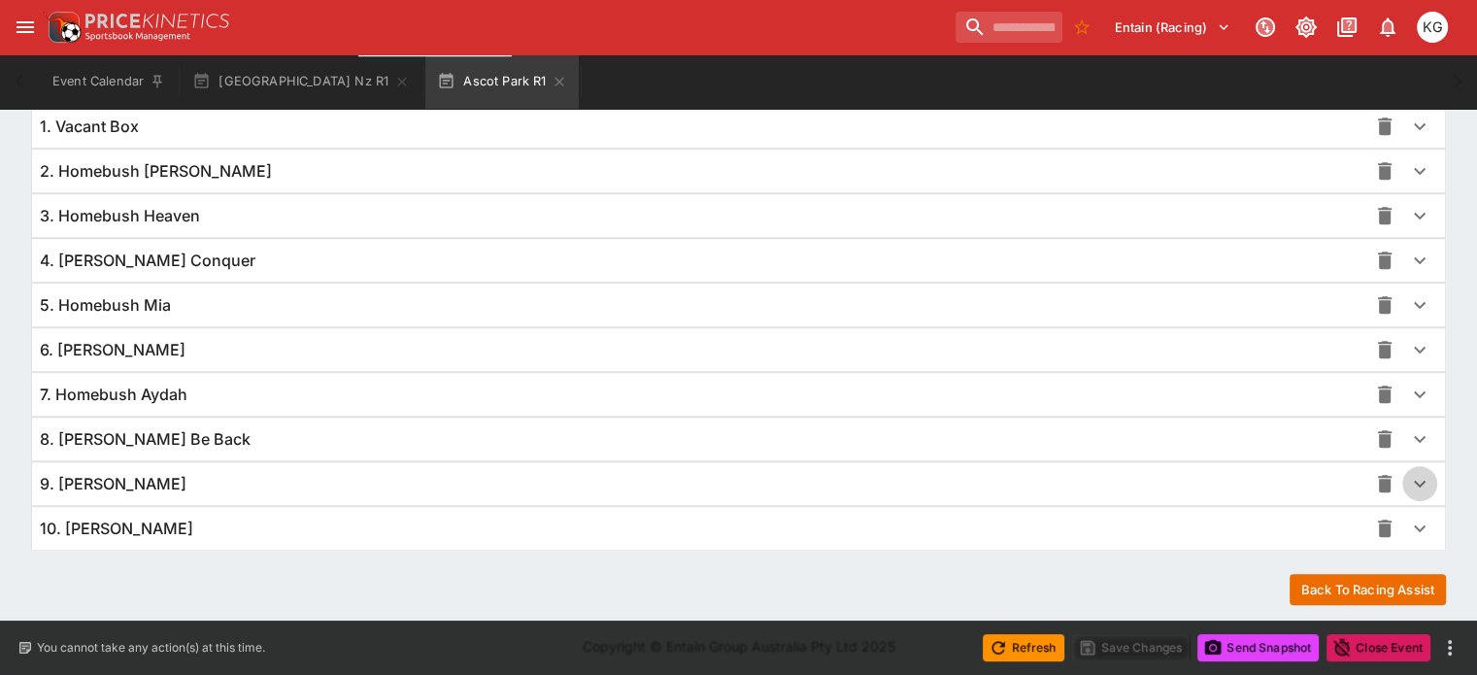
click at [1408, 479] on icon "button" at bounding box center [1419, 483] width 23 height 23
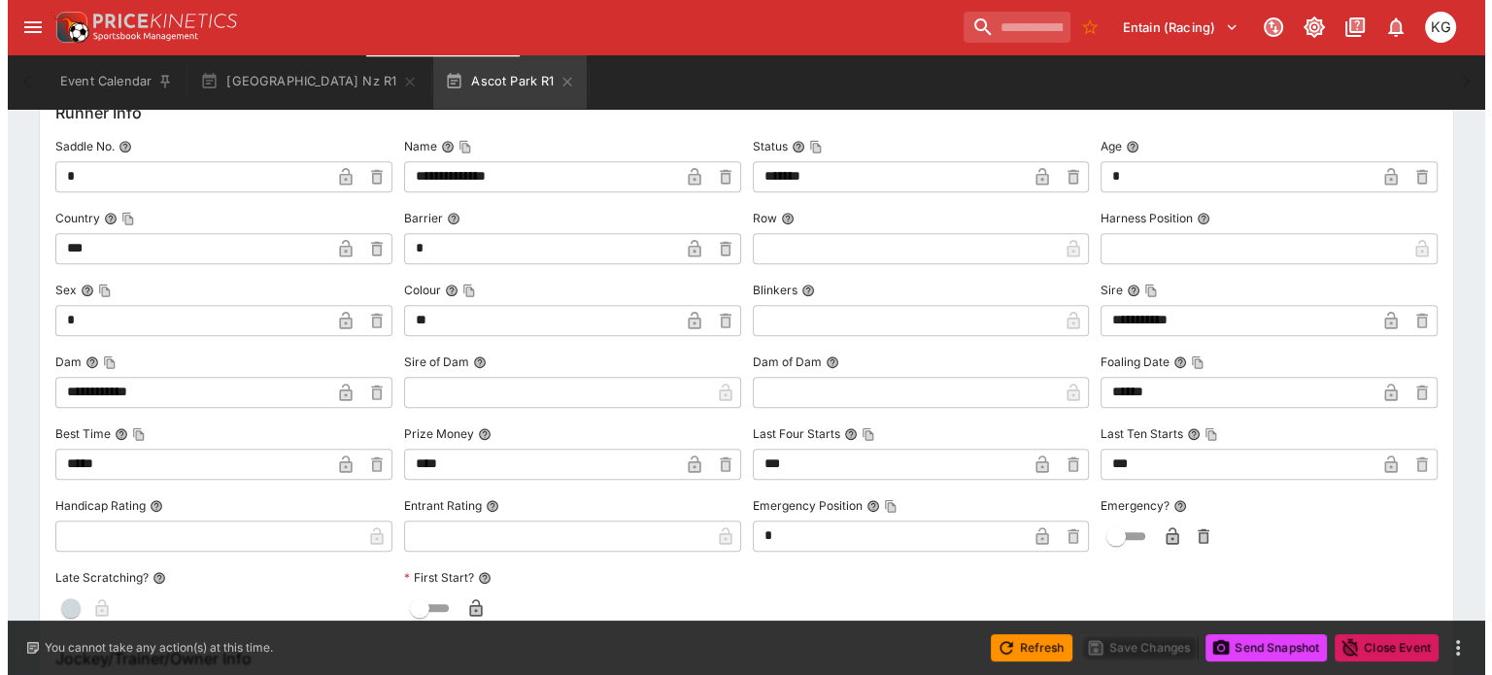
scroll to position [1903, 0]
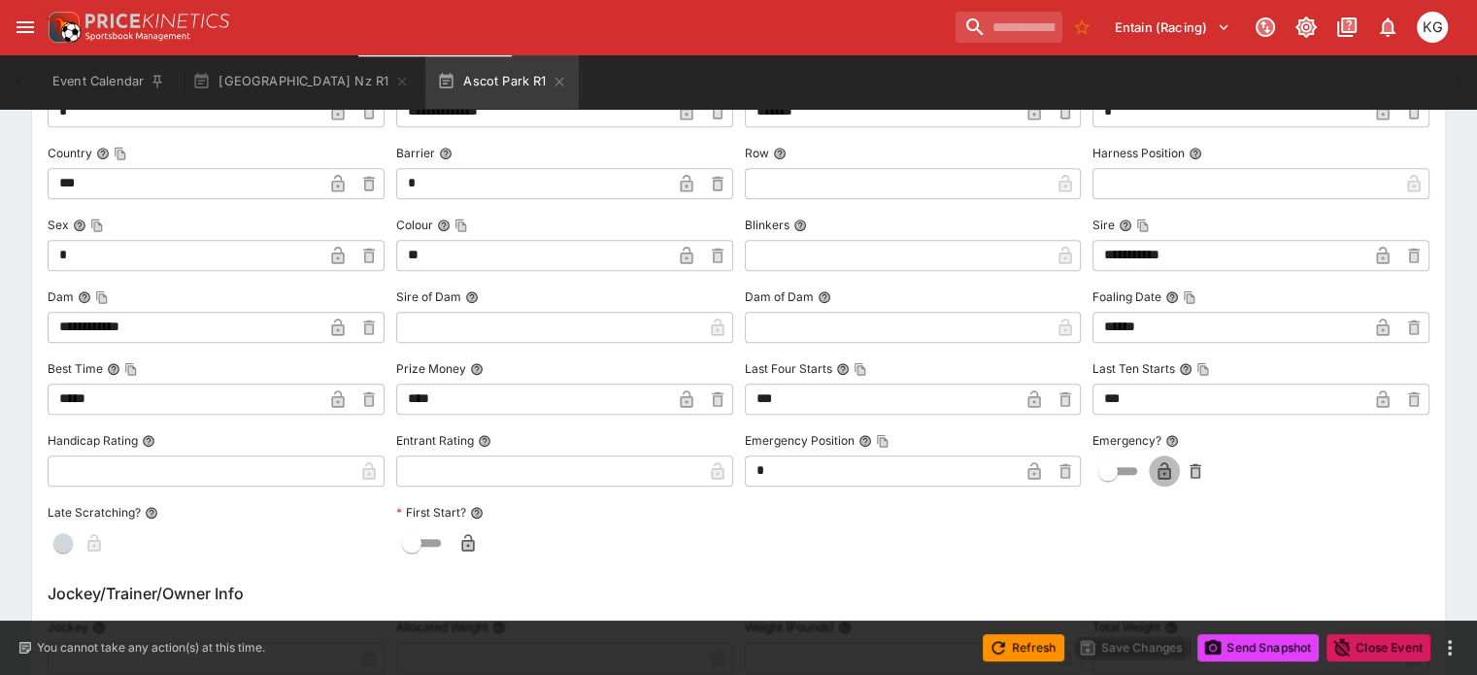
click at [1159, 469] on icon "button" at bounding box center [1164, 473] width 10 height 8
click at [1132, 648] on button "Save Changes" at bounding box center [1131, 647] width 118 height 27
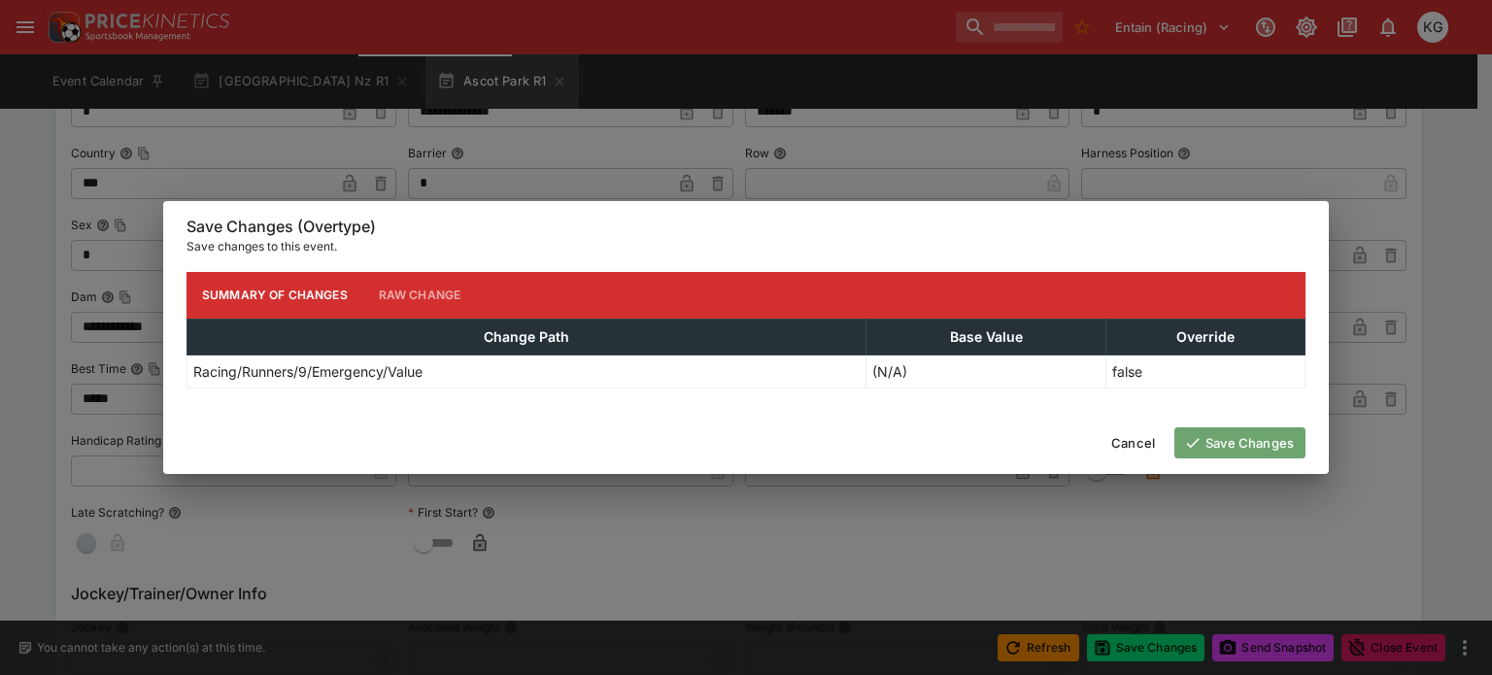
click at [1244, 439] on button "Save Changes" at bounding box center [1239, 442] width 131 height 31
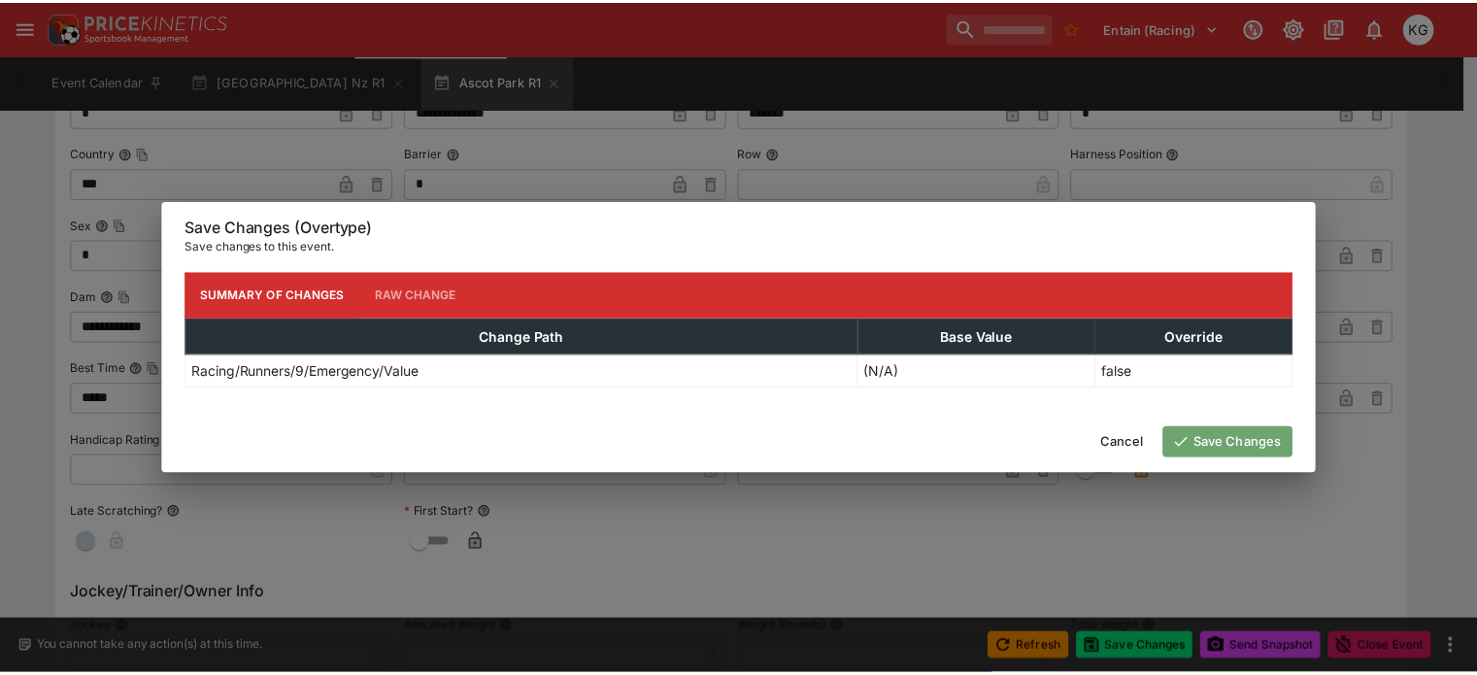
scroll to position [0, 0]
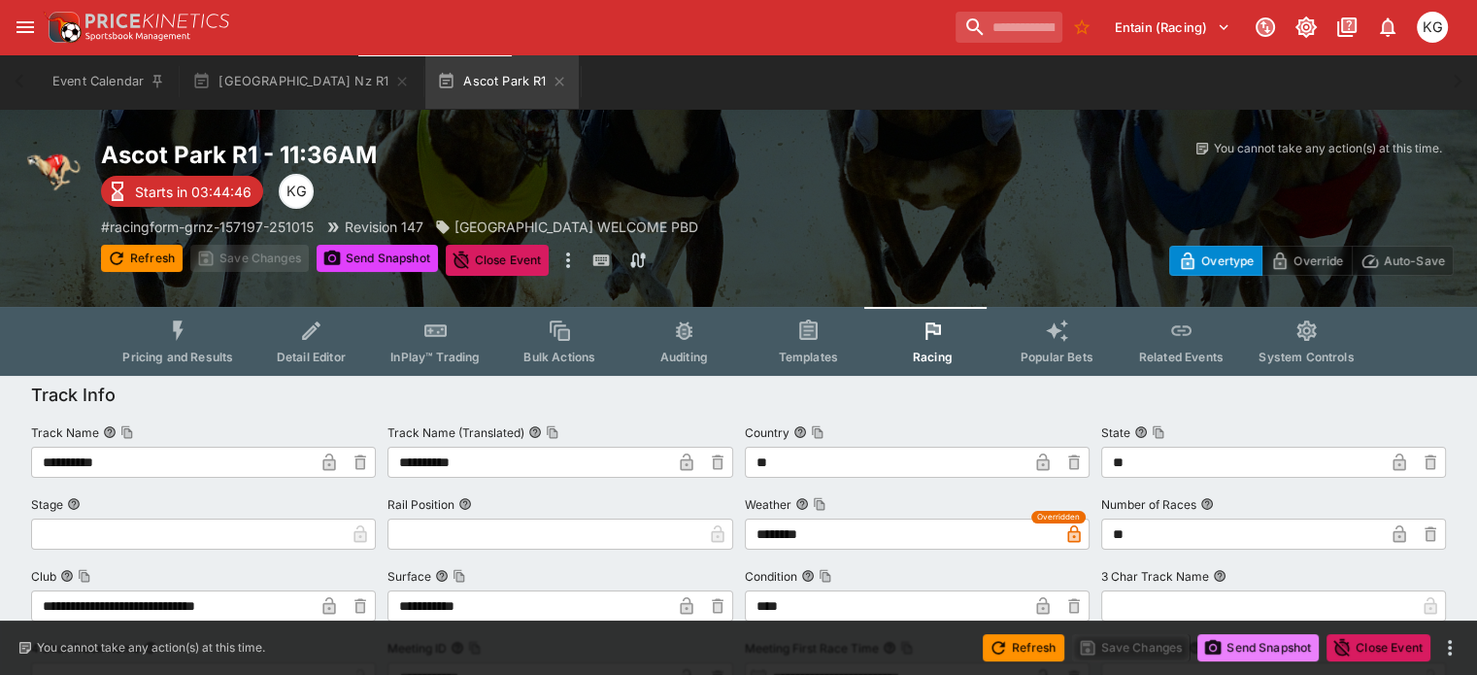
click at [1237, 643] on button "Send Snapshot" at bounding box center [1257, 647] width 121 height 27
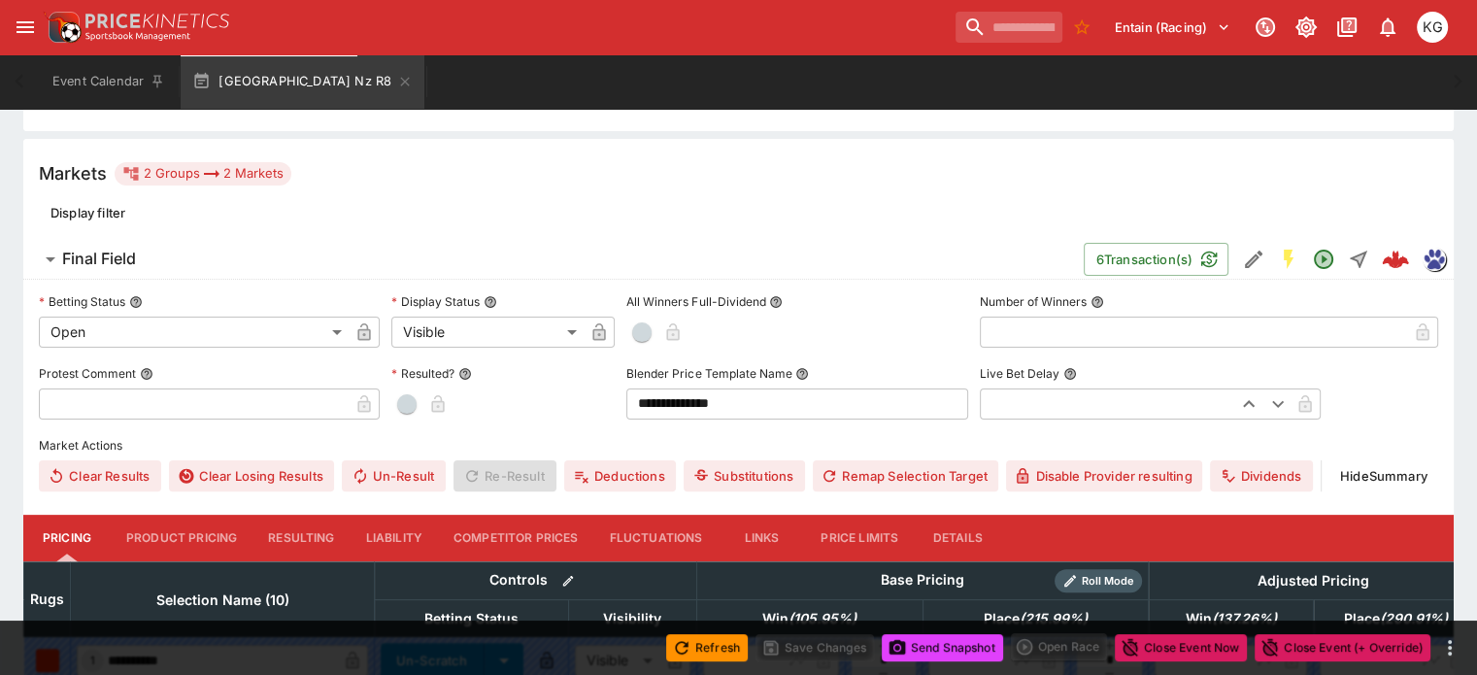
scroll to position [465, 0]
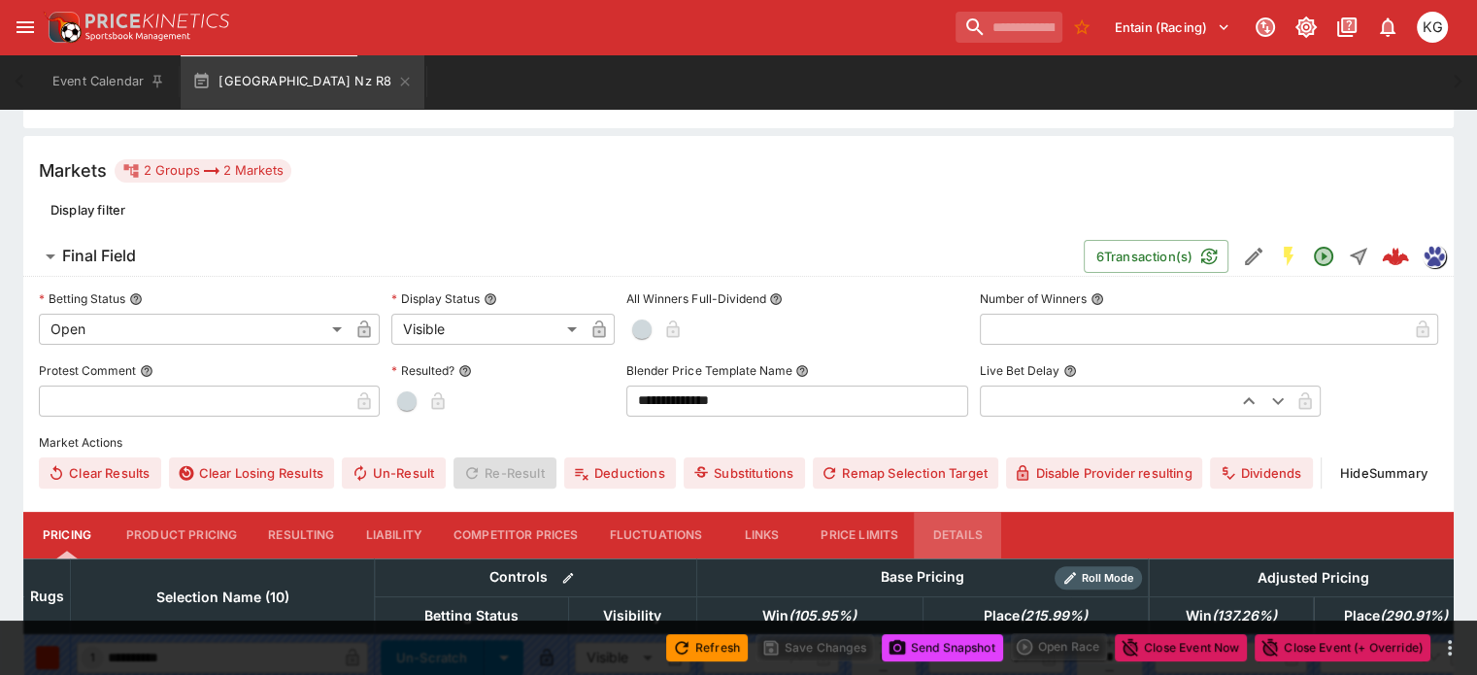
click at [976, 512] on button "Details" at bounding box center [957, 535] width 87 height 47
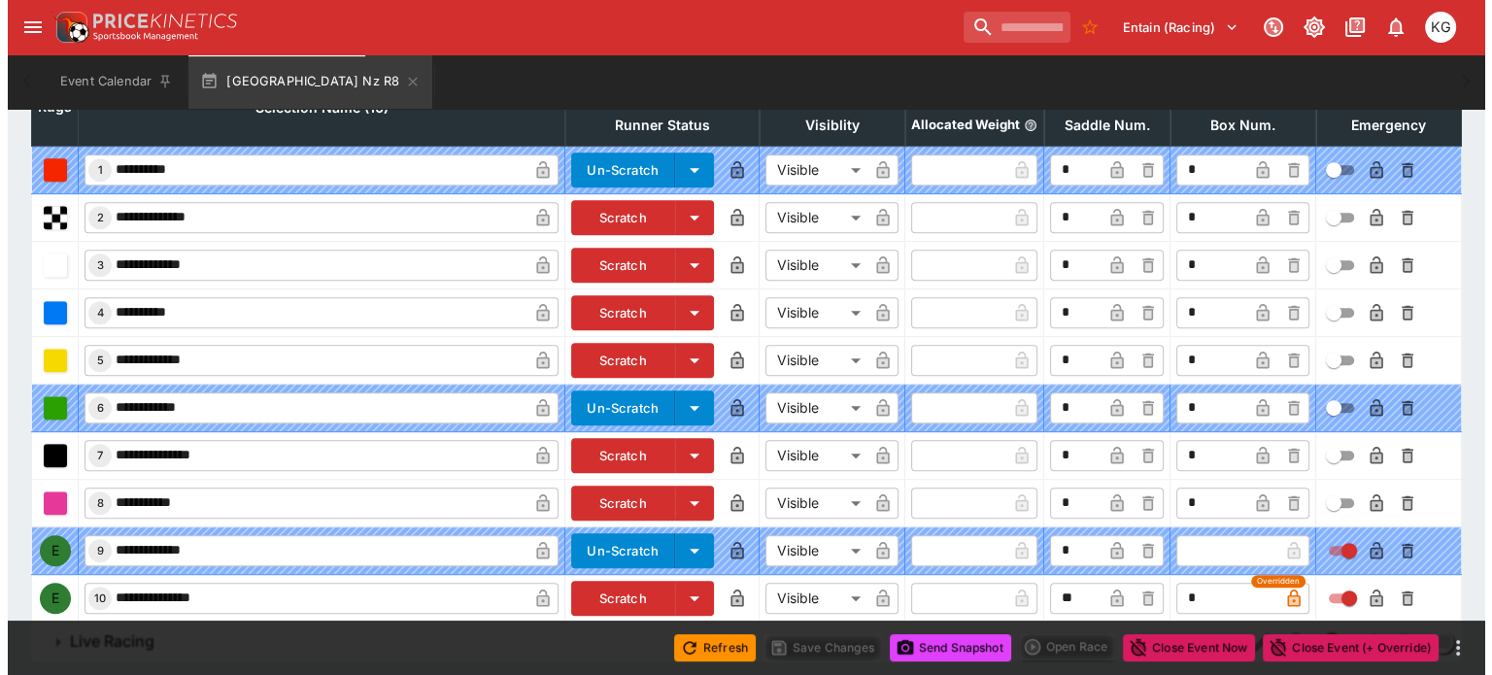
scroll to position [958, 0]
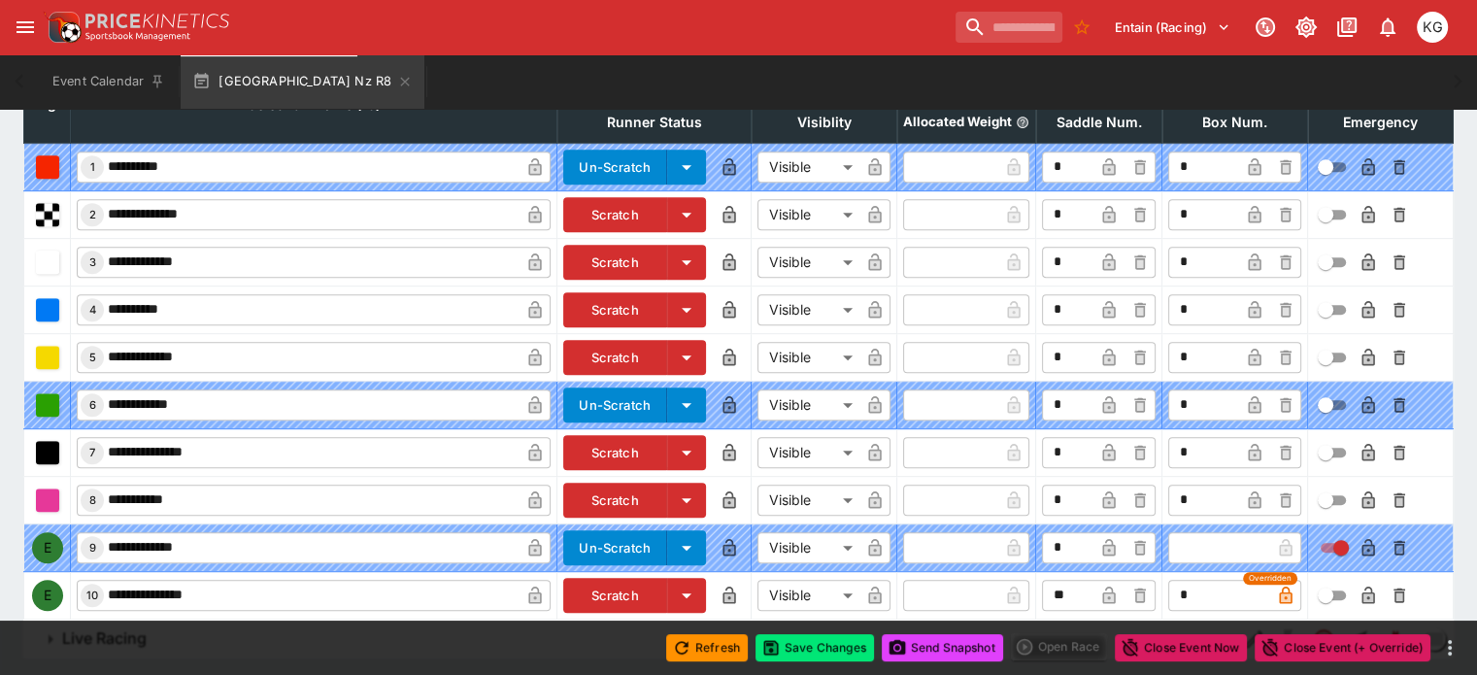
click at [1361, 587] on icon "button" at bounding box center [1367, 595] width 13 height 17
click at [820, 635] on button "Save Changes" at bounding box center [814, 647] width 118 height 27
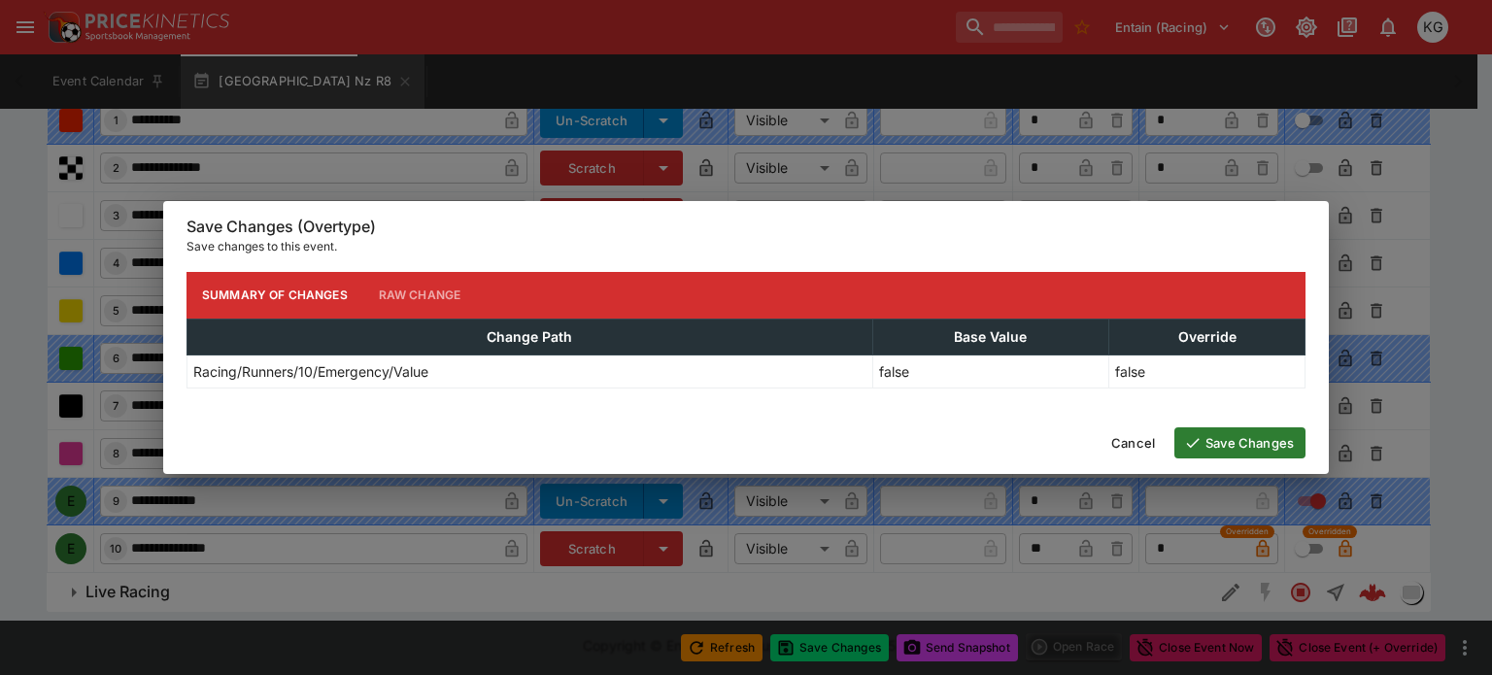
click at [1240, 434] on button "Save Changes" at bounding box center [1239, 442] width 131 height 31
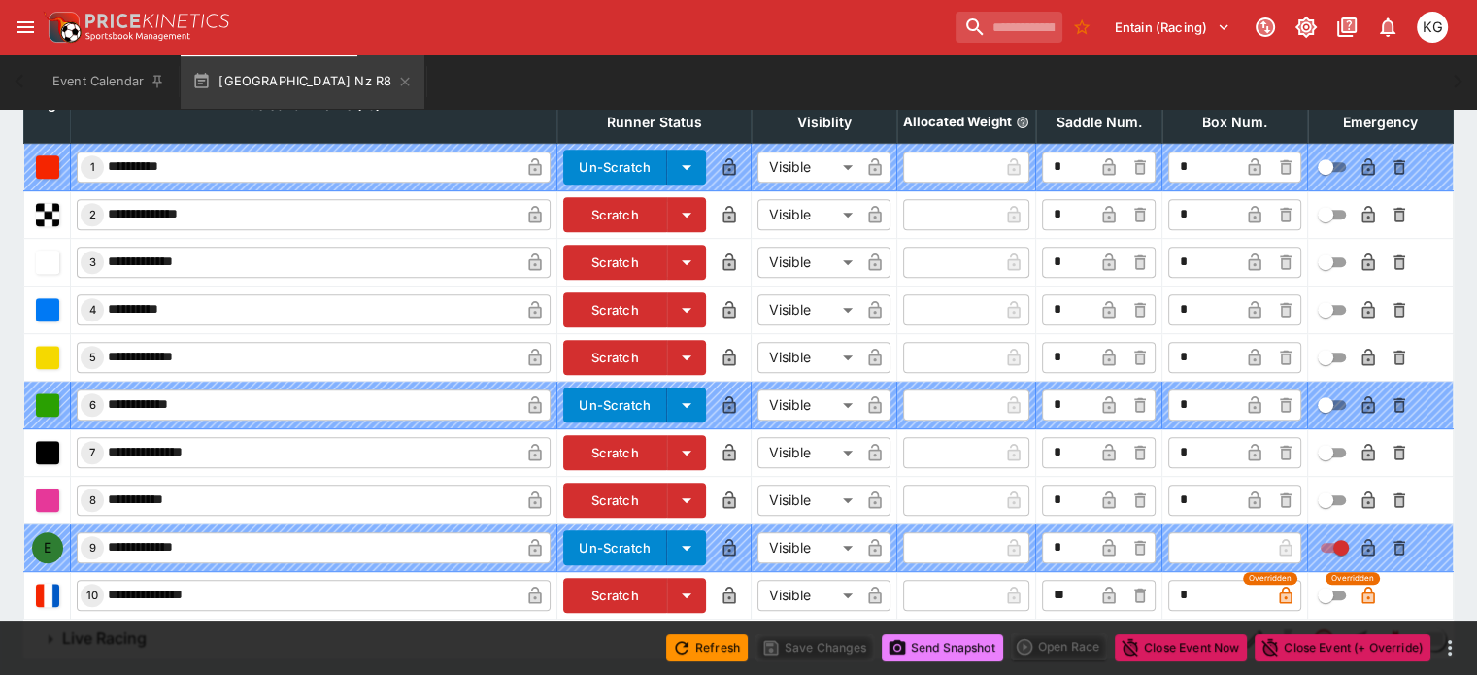
click at [963, 647] on button "Send Snapshot" at bounding box center [942, 647] width 121 height 27
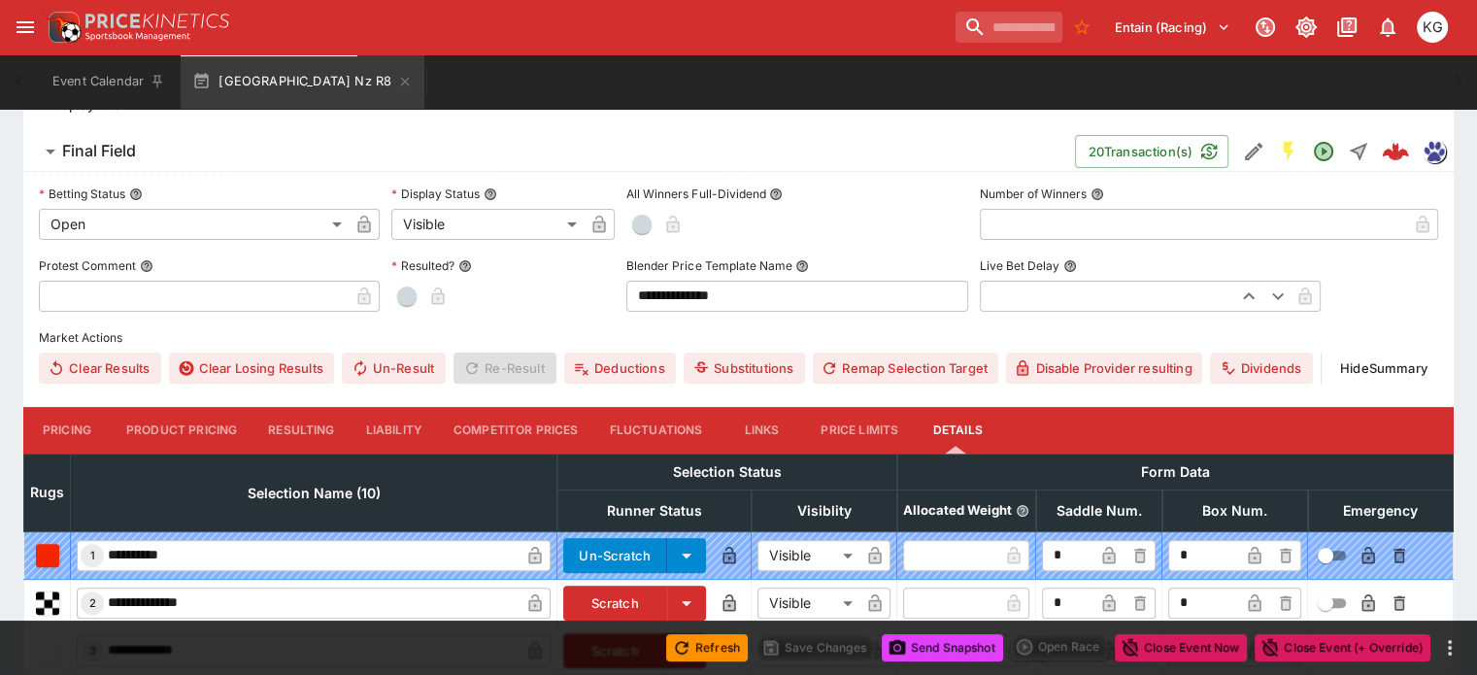
scroll to position [84, 0]
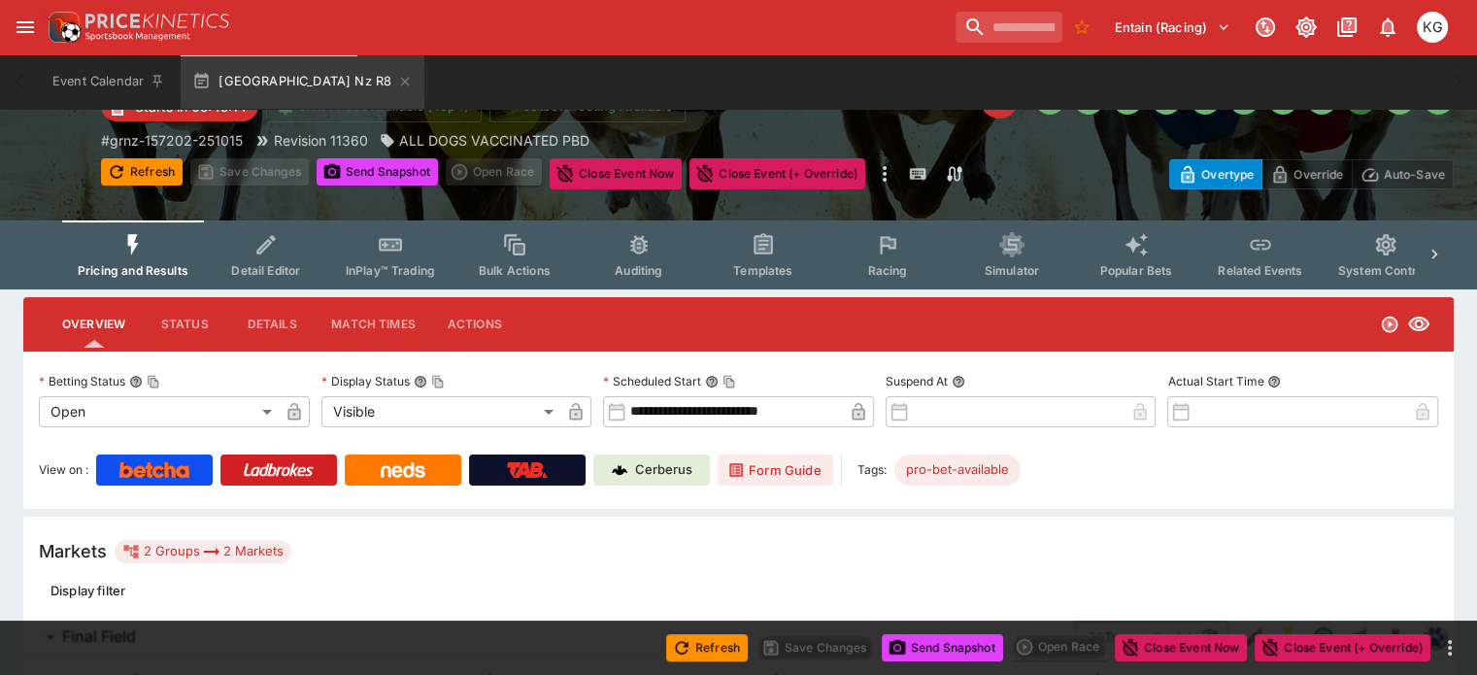
click at [901, 261] on button "Racing" at bounding box center [887, 254] width 124 height 69
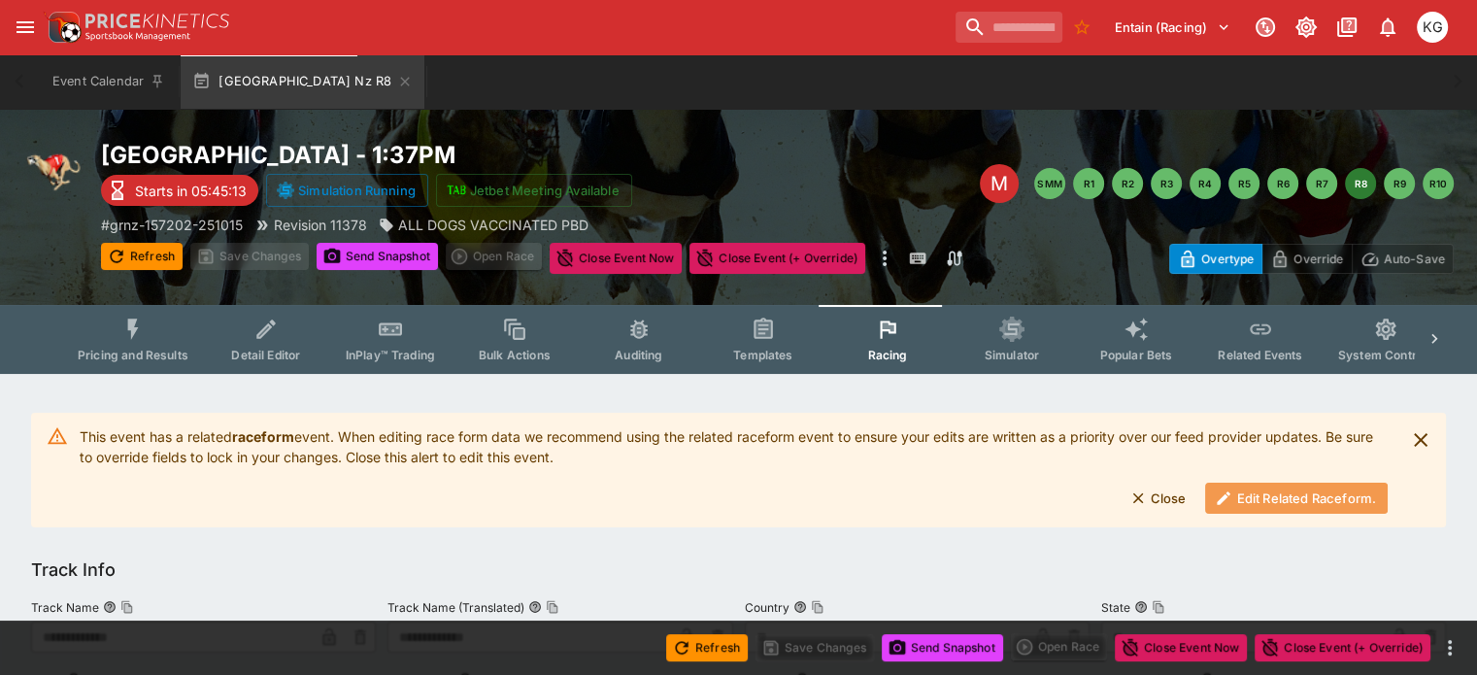
click at [1263, 493] on button "Edit Related Raceform." at bounding box center [1296, 498] width 183 height 31
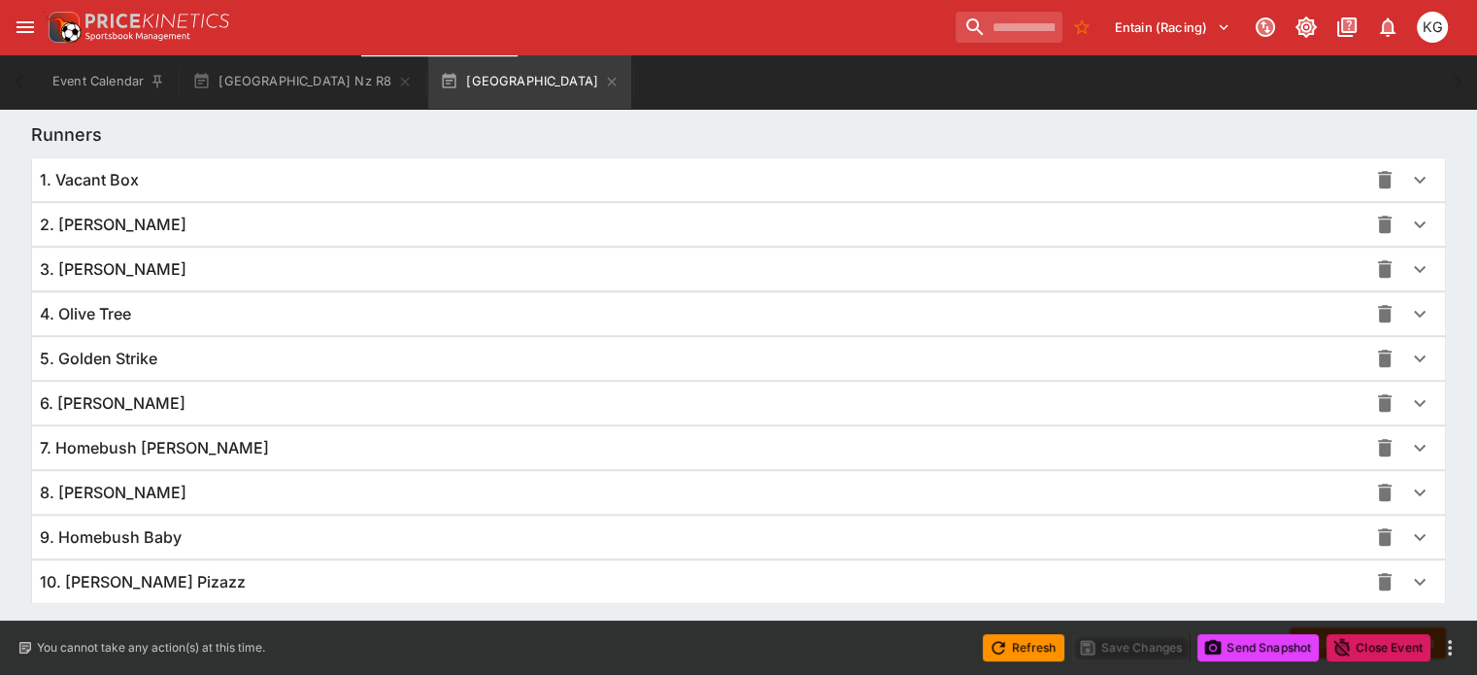
scroll to position [1414, 0]
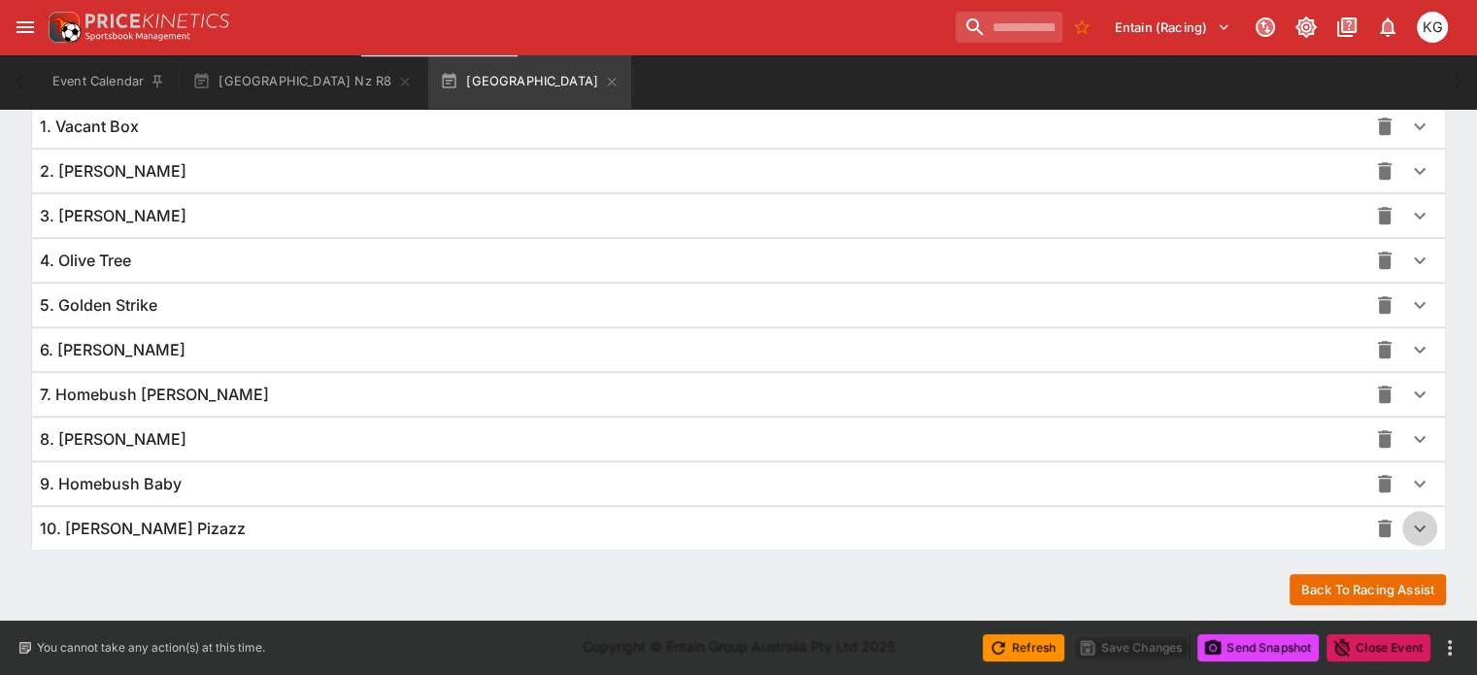
click at [1408, 520] on icon "button" at bounding box center [1419, 528] width 23 height 23
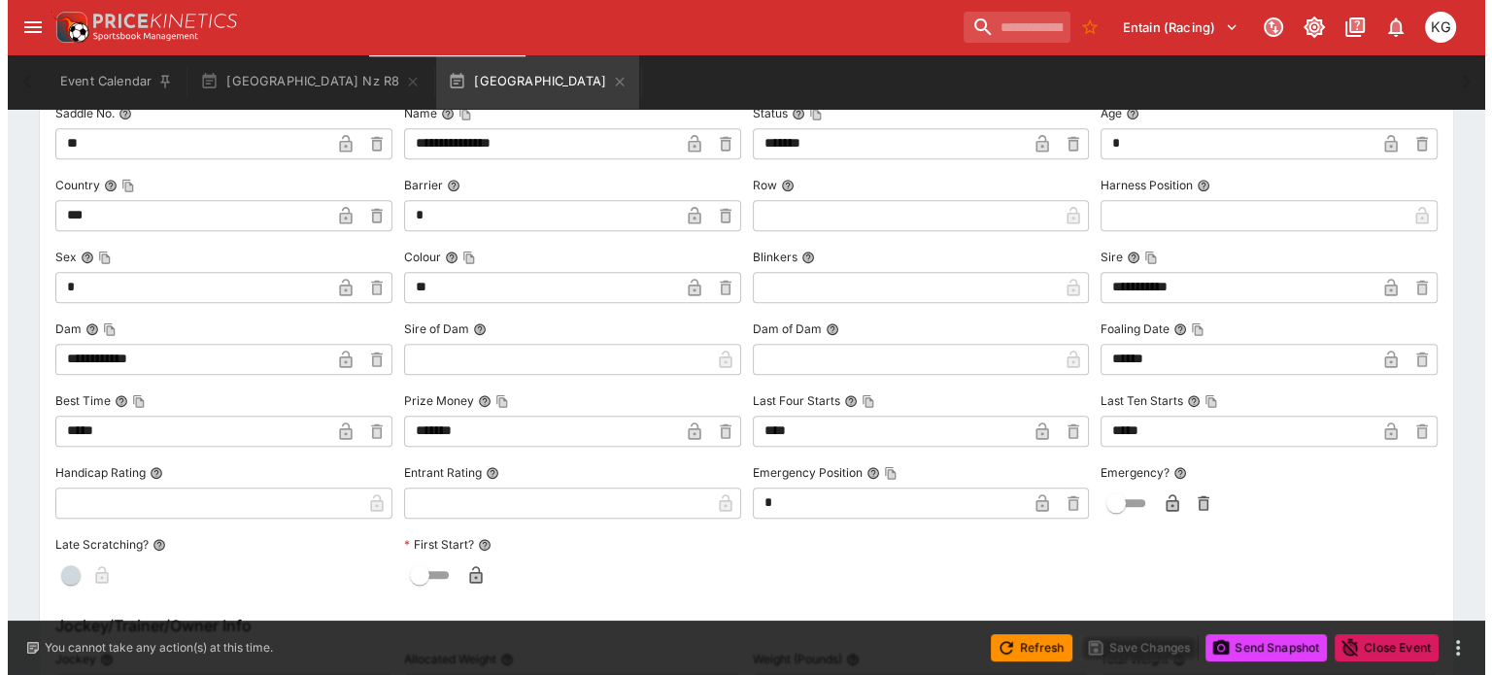
scroll to position [1899, 0]
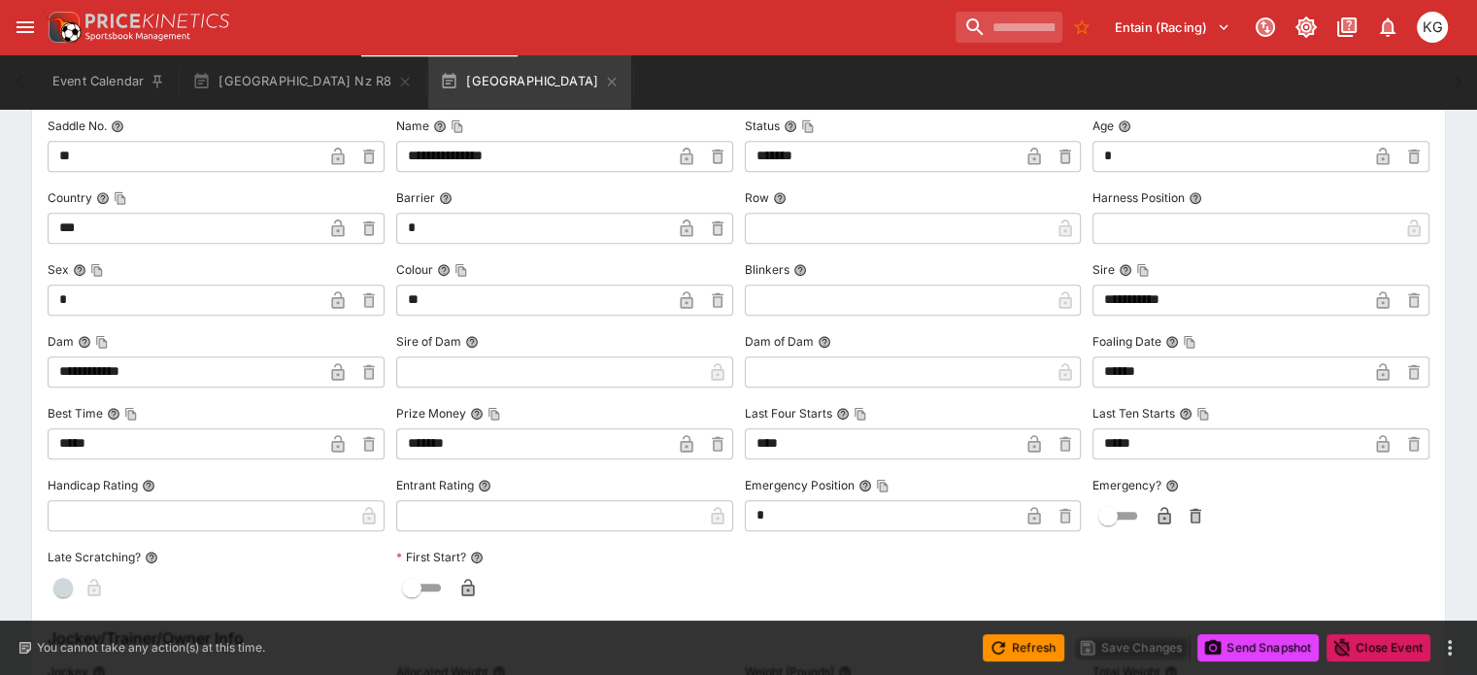
click at [1159, 515] on icon "button" at bounding box center [1164, 518] width 10 height 8
click at [1140, 649] on button "Save Changes" at bounding box center [1131, 647] width 118 height 27
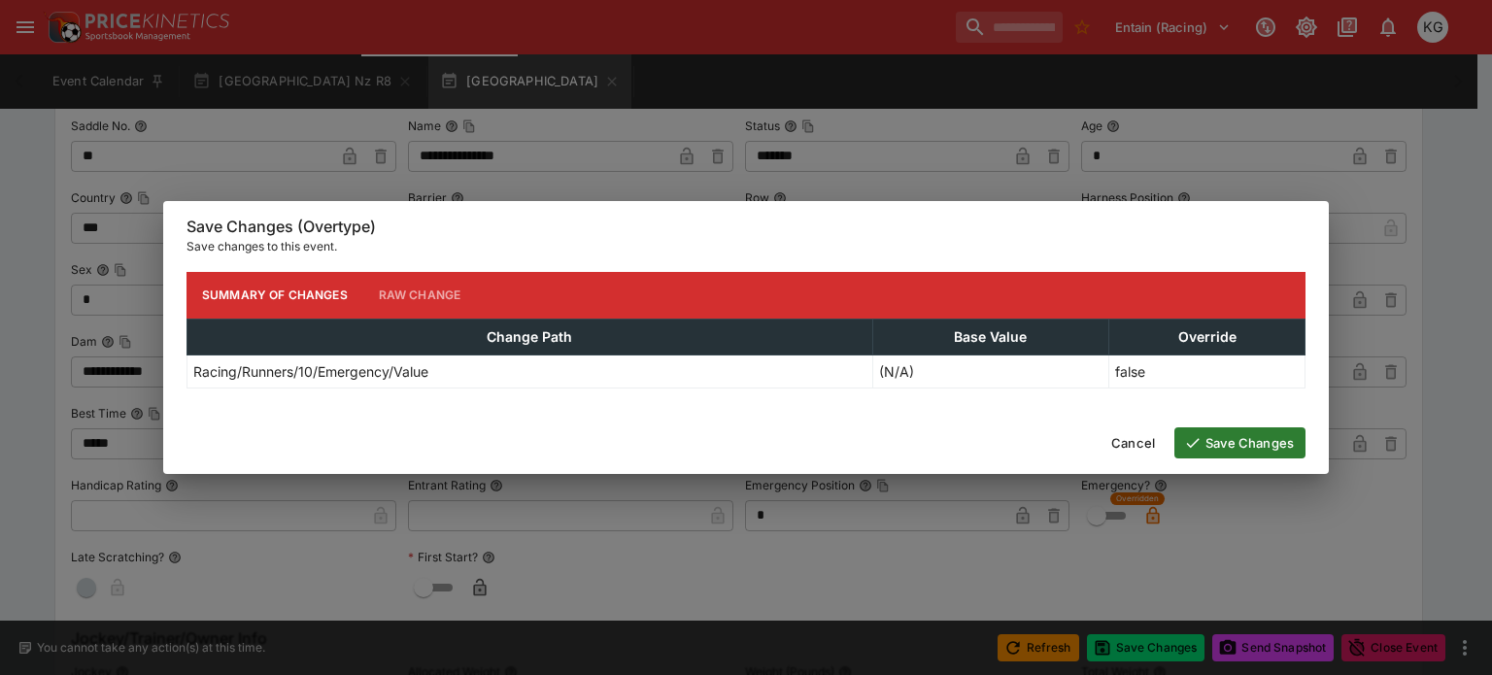
click at [1256, 449] on button "Save Changes" at bounding box center [1239, 442] width 131 height 31
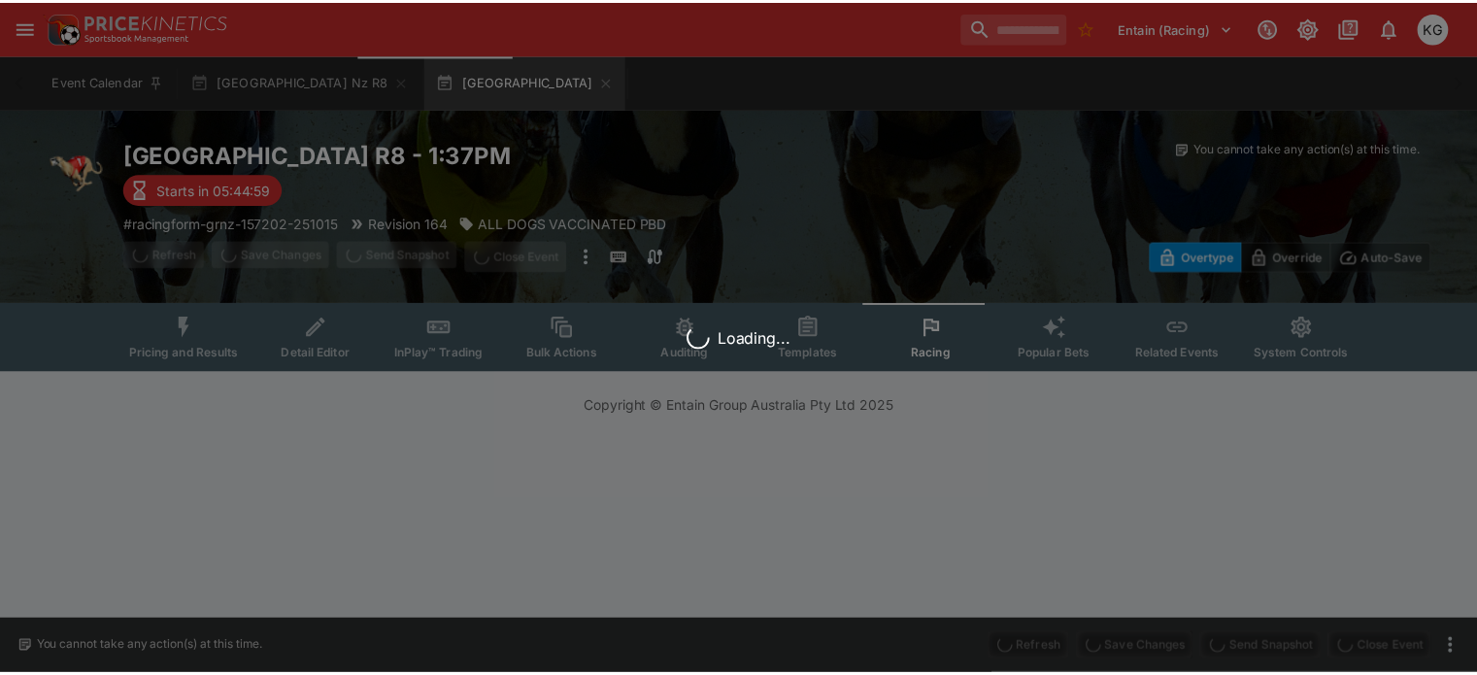
scroll to position [0, 0]
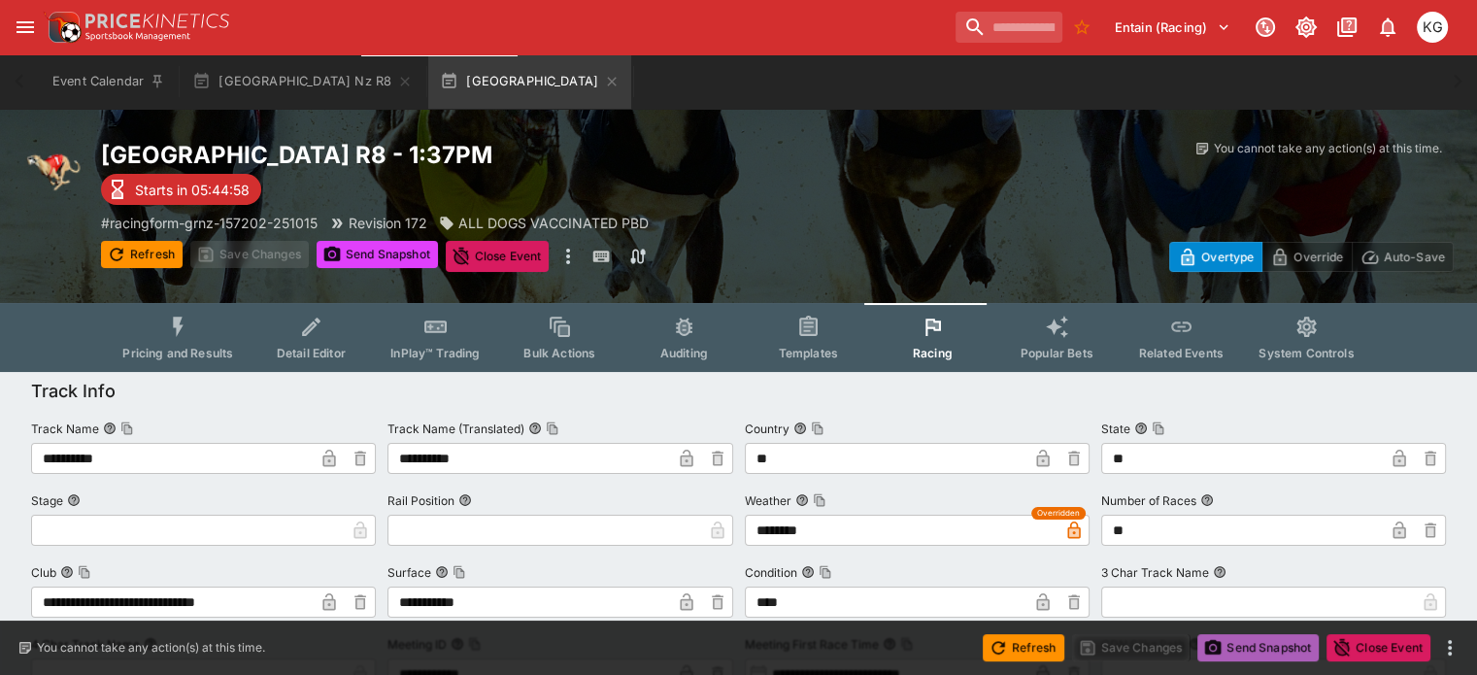
click at [1251, 640] on button "Send Snapshot" at bounding box center [1257, 647] width 121 height 27
